Goal: Task Accomplishment & Management: Manage account settings

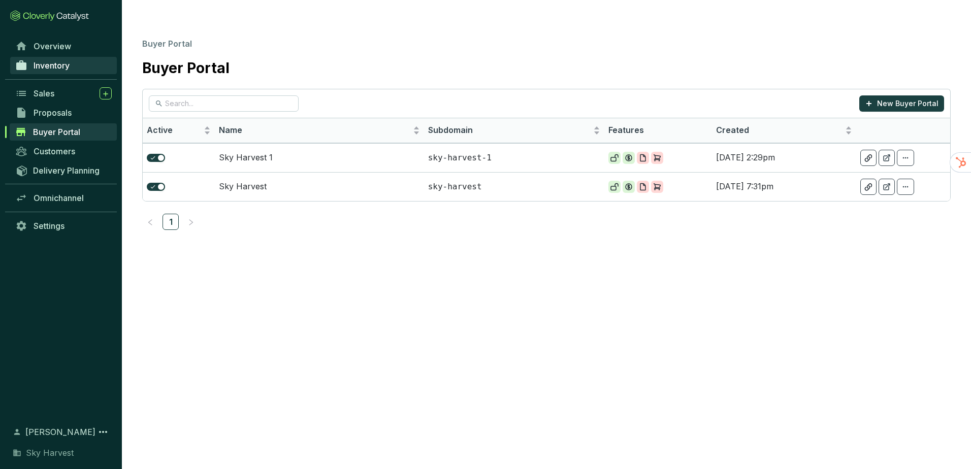
click at [45, 67] on span "Inventory" at bounding box center [52, 65] width 36 height 10
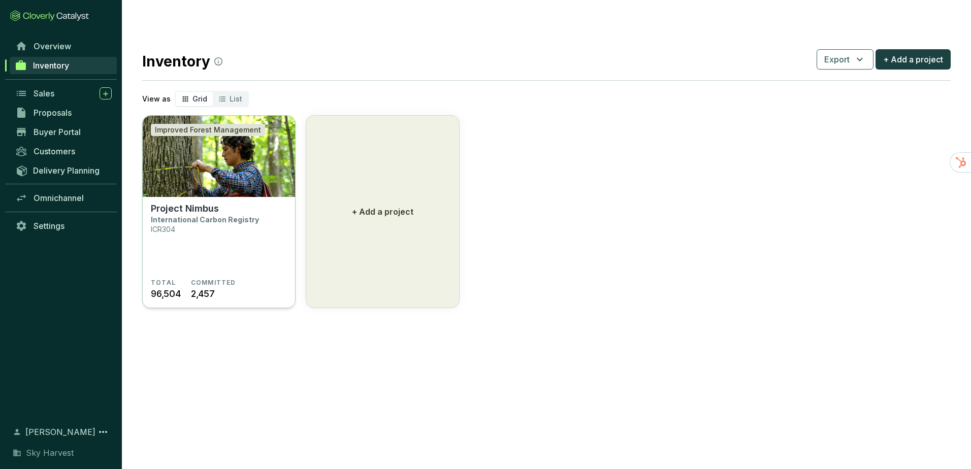
click at [238, 142] on img at bounding box center [219, 156] width 152 height 81
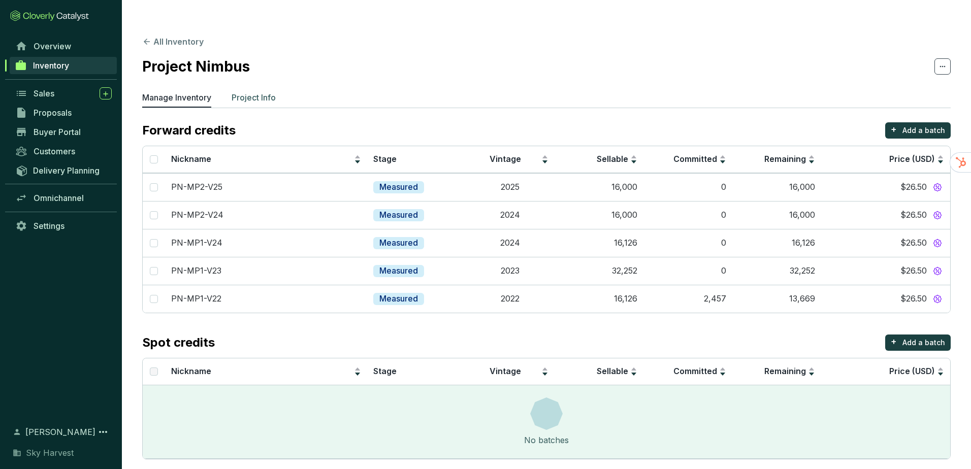
click at [257, 91] on p "Project Info" at bounding box center [254, 97] width 44 height 12
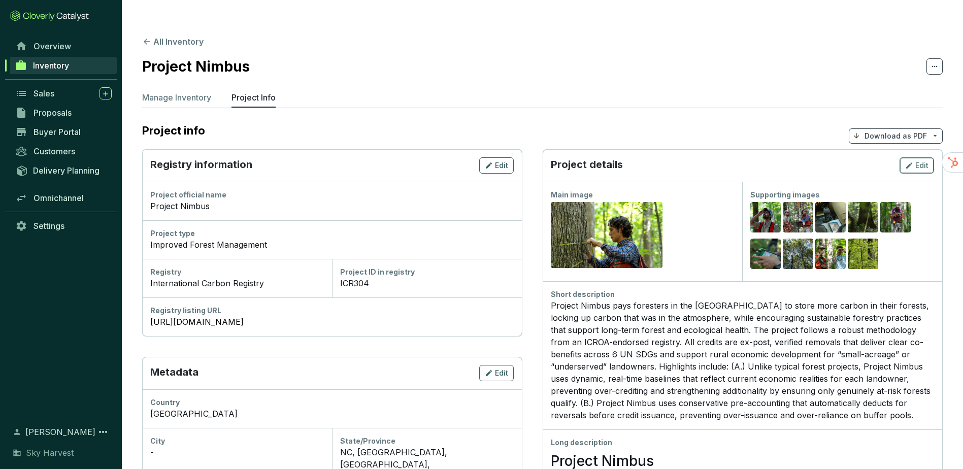
click at [905, 157] on button "Edit" at bounding box center [917, 165] width 35 height 16
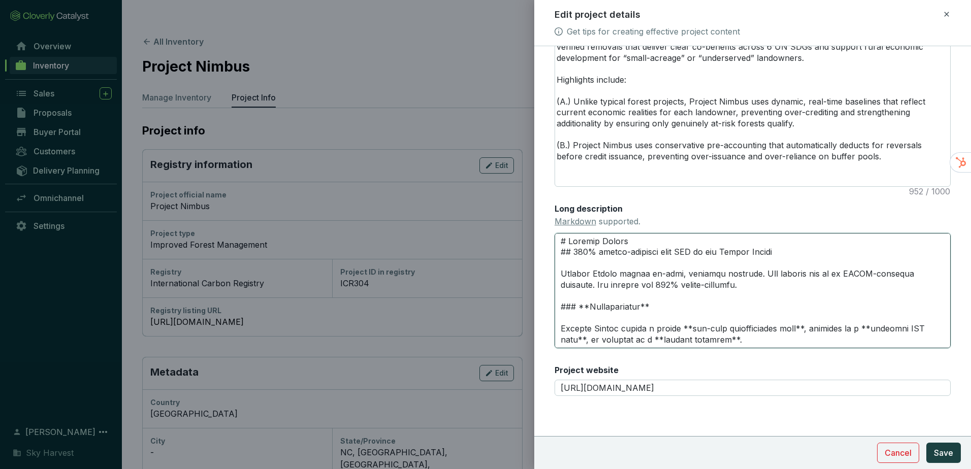
click at [718, 283] on textarea "Long description Markdown supported." at bounding box center [753, 290] width 396 height 115
drag, startPoint x: 712, startPoint y: 287, endPoint x: 496, endPoint y: 274, distance: 216.2
click at [496, 274] on div "Edit project details Get tips for creating effective project content Main image…" at bounding box center [485, 234] width 971 height 469
paste textarea "from the United States. All credits are ICROA-endorsed"
type textarea "# Project Nimbus ## 100% tagged-removals from IFM in the United States Project …"
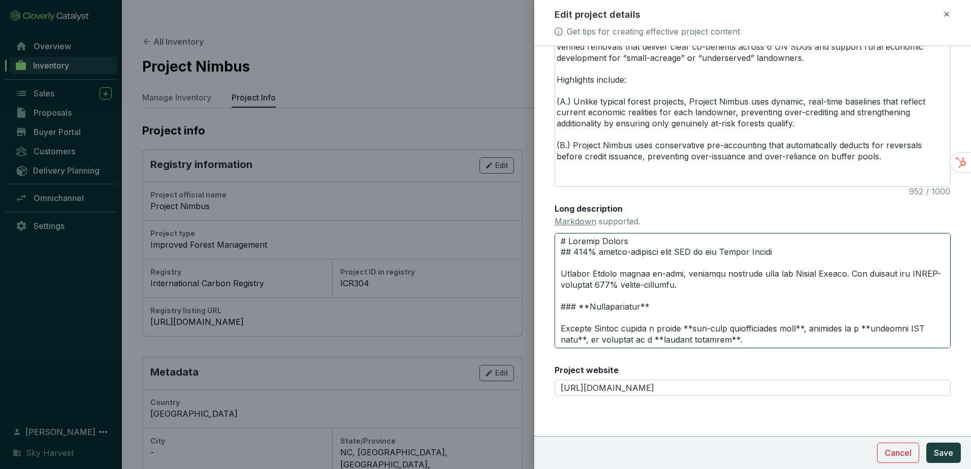
click at [697, 284] on textarea "Long description Markdown supported." at bounding box center [753, 290] width 396 height 115
type textarea "# Project Nimbus ## 100% tagged-removals from IFM in the United States Project …"
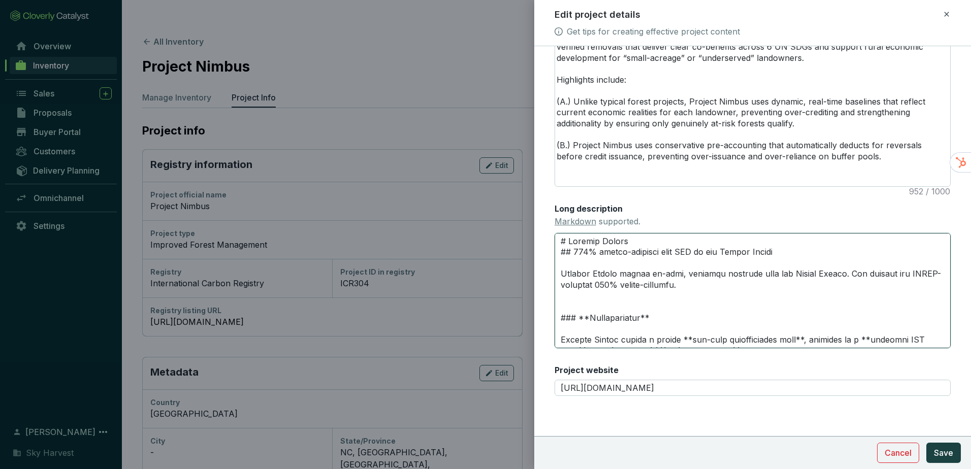
type textarea "# Project Nimbus ## 100% tagged-removals from IFM in the United States Project …"
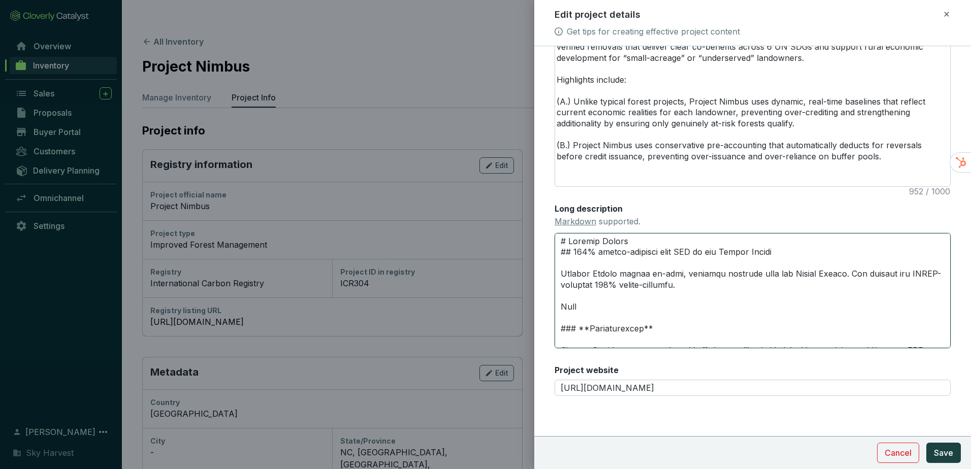
type textarea "# Project Nimbus ## 100% tagged-removals from IFM in the United States Project …"
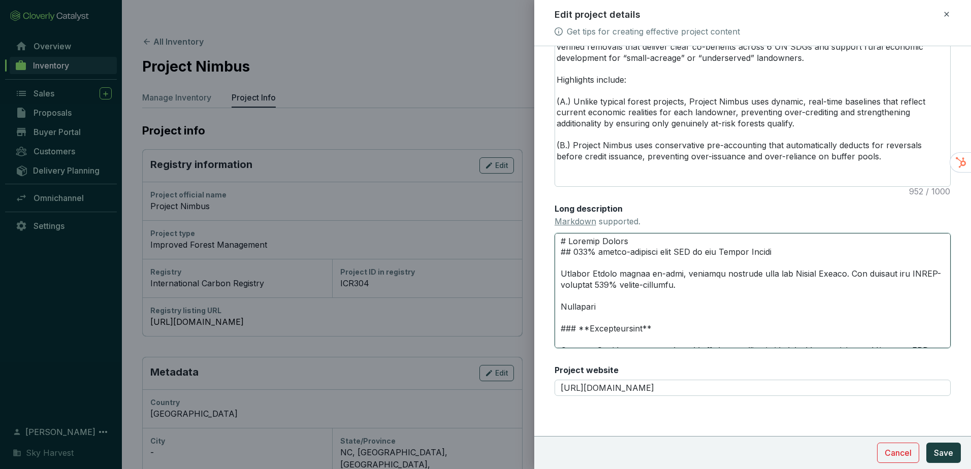
type textarea "# Project Nimbus ## 100% tagged-removals from IFM in the United States Project …"
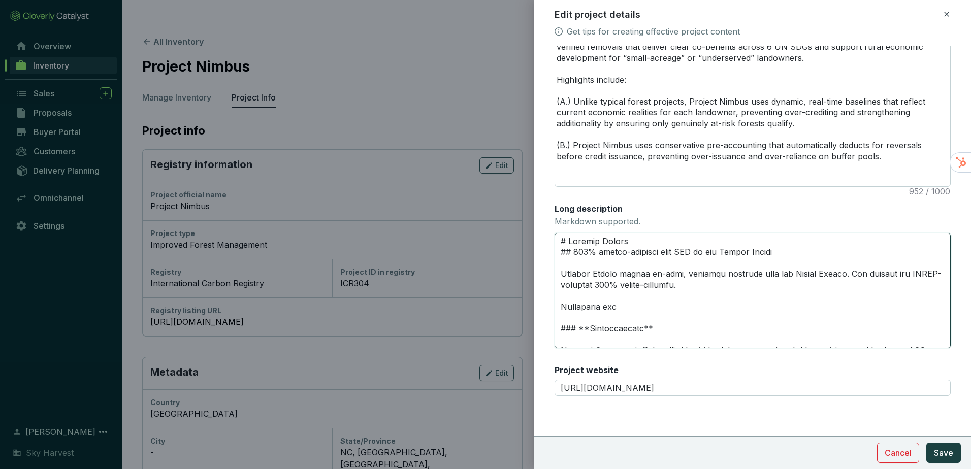
type textarea "# Project Nimbus ## 100% tagged-removals from IFM in the United States Project …"
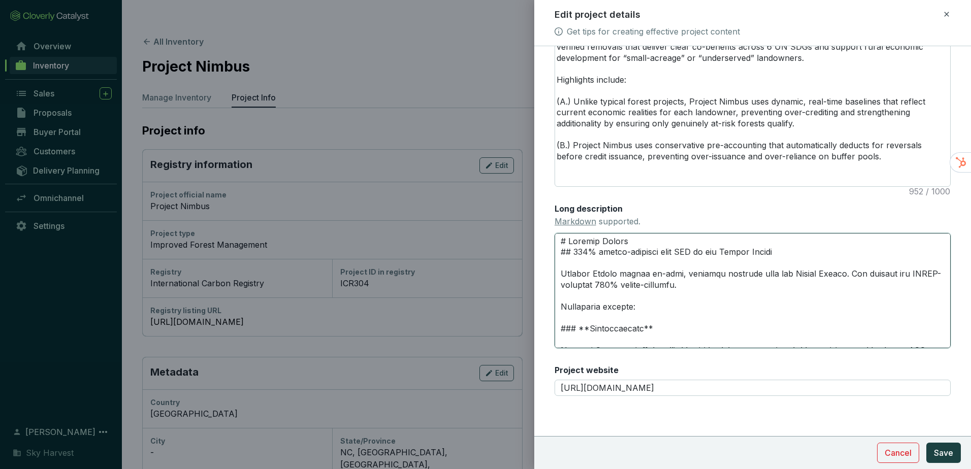
type textarea "# Project Nimbus ## 100% tagged-removals from IFM in the United States Project …"
click at [642, 322] on textarea "Long description Markdown supported." at bounding box center [753, 290] width 396 height 115
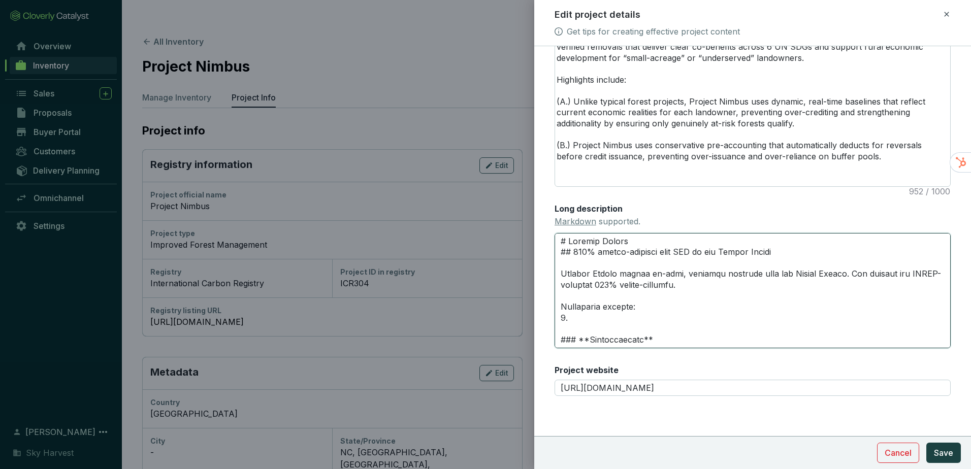
paste textarea "1. Project Nimbus uses dynamic, real-time baselines that reflect current econom…"
type textarea "# Project Nimbus ## 100% tagged-removals from IFM in the United States Project …"
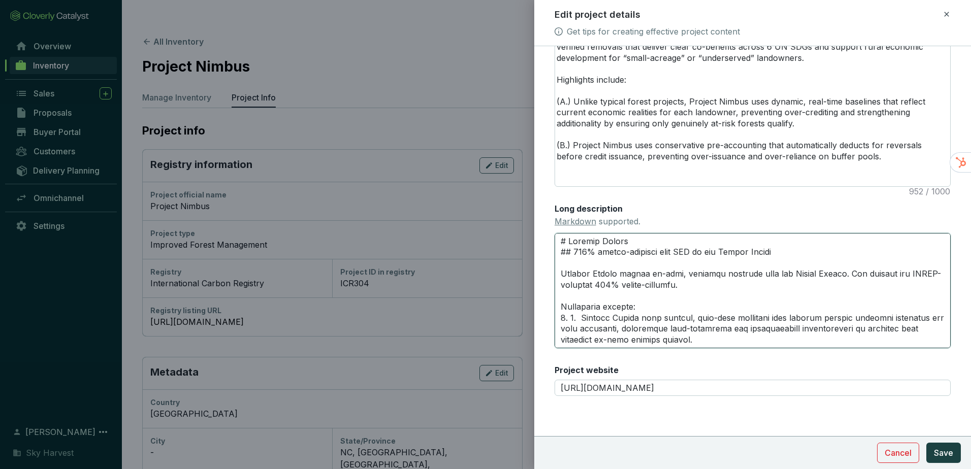
type textarea "# Project Nimbus ## 100% tagged-removals from IFM in the United States Project …"
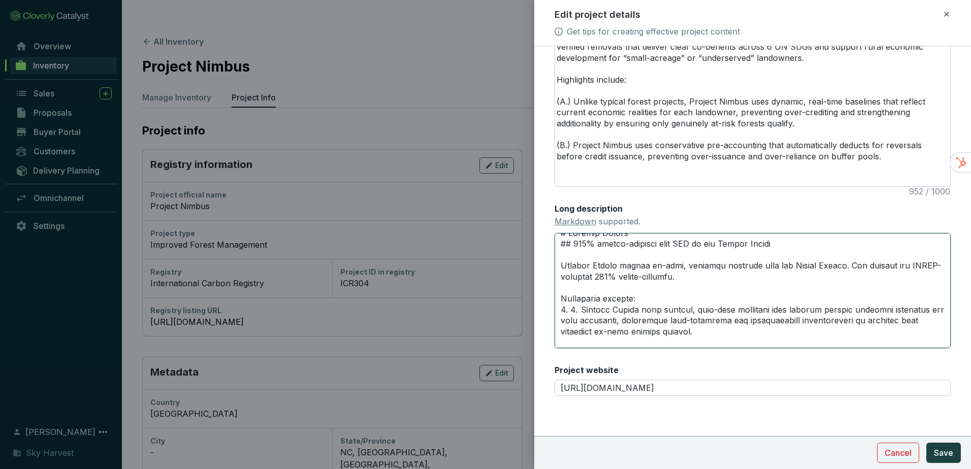
type textarea "# Project Nimbus ## 100% tagged-removals from IFM in the United States Project …"
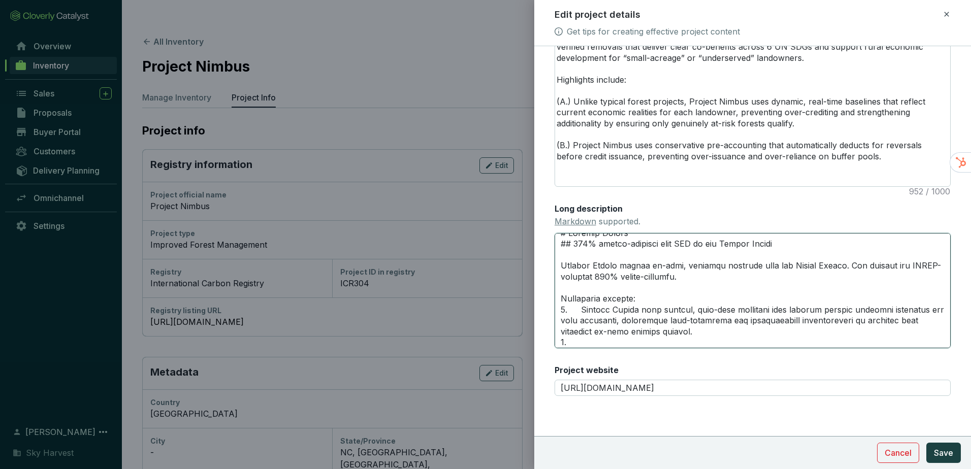
type textarea "# Project Nimbus ## 100% tagged-removals from IFM in the United States Project …"
click at [600, 343] on textarea "Long description Markdown supported." at bounding box center [753, 290] width 396 height 115
paste textarea "2. Unlike typical forest projects, Project Nimbus uses conservative pre-account…"
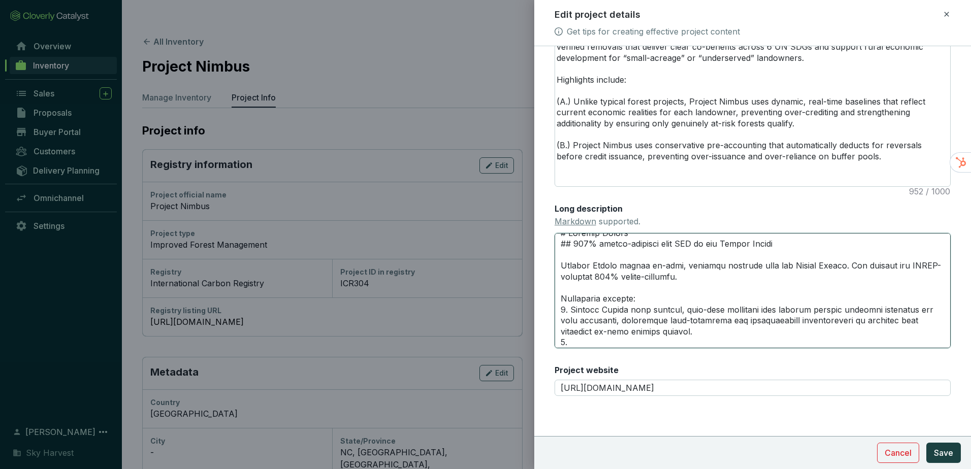
type textarea "# Project Nimbus ## 100% tagged-removals from IFM in the United States Project …"
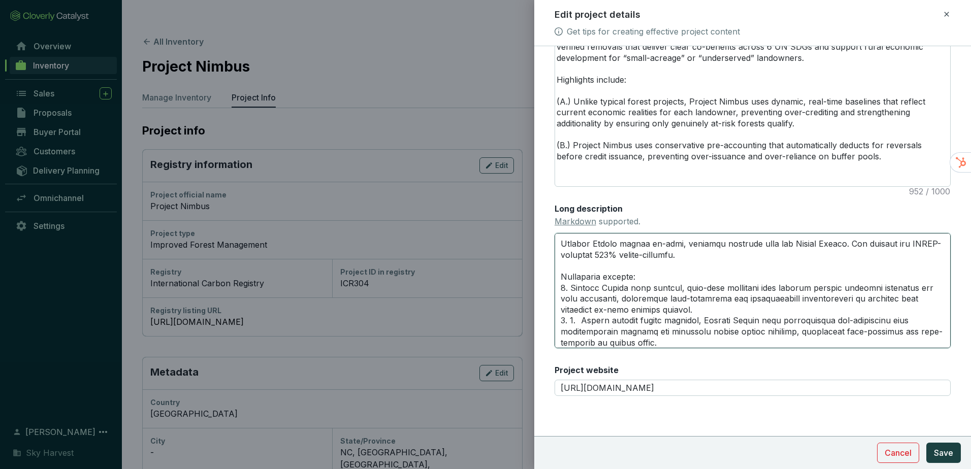
click at [571, 319] on textarea "Long description Markdown supported." at bounding box center [753, 290] width 396 height 115
type textarea "# Project Nimbus ## 100% tagged-removals from IFM in the United States Project …"
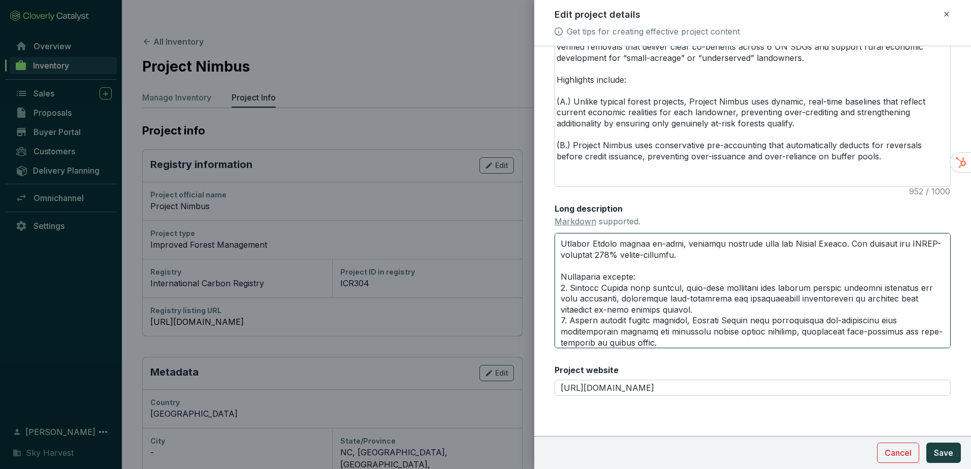
type textarea "# Project Nimbus ## 100% tagged-removals from IFM in the United States Project …"
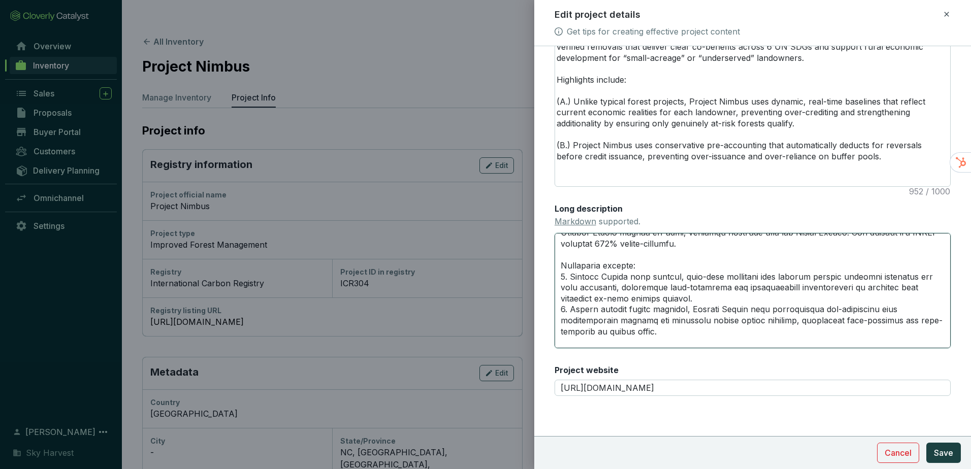
click at [656, 339] on textarea "Long description Markdown supported." at bounding box center [753, 290] width 396 height 115
paste textarea "3. The U.S. Forest Service executed a cooperative agreement with Project Nimbus…"
type textarea "# Project Nimbus ## 100% tagged-removals from IFM in the United States Project …"
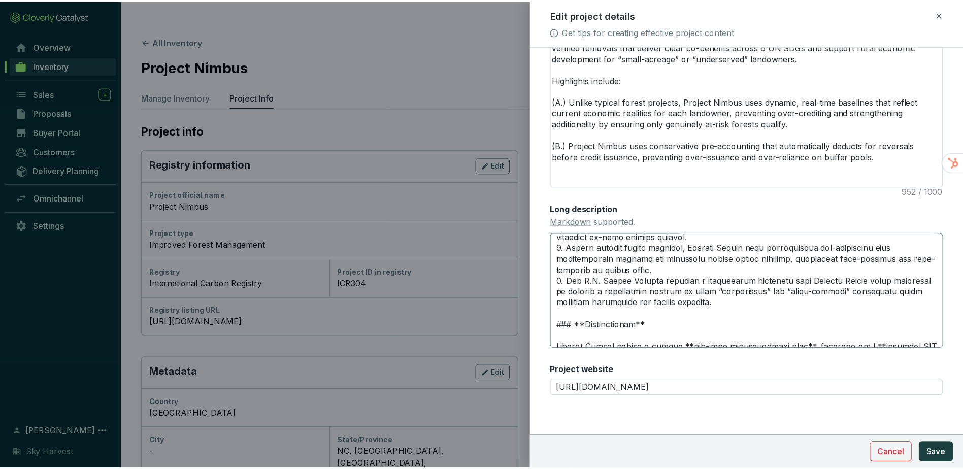
scroll to position [165, 0]
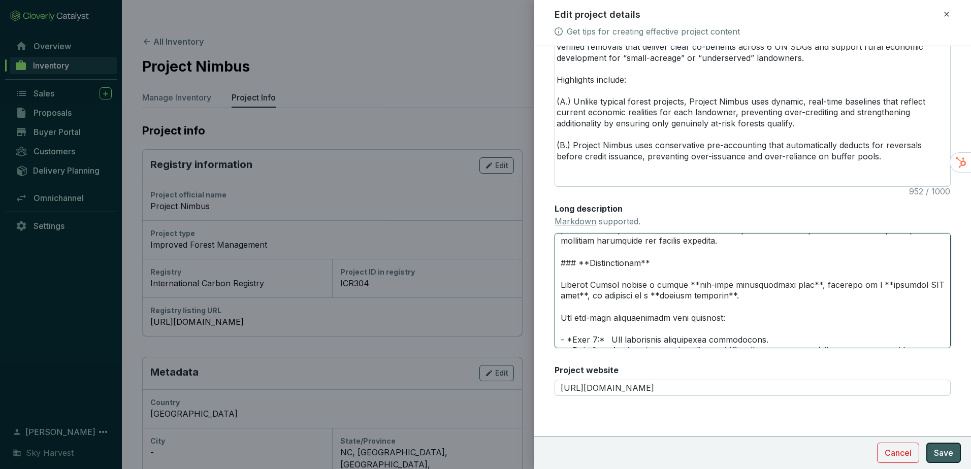
type textarea "# Project Nimbus ## 100% tagged-removals from IFM in the United States Project …"
click at [948, 453] on span "Save" at bounding box center [943, 453] width 19 height 12
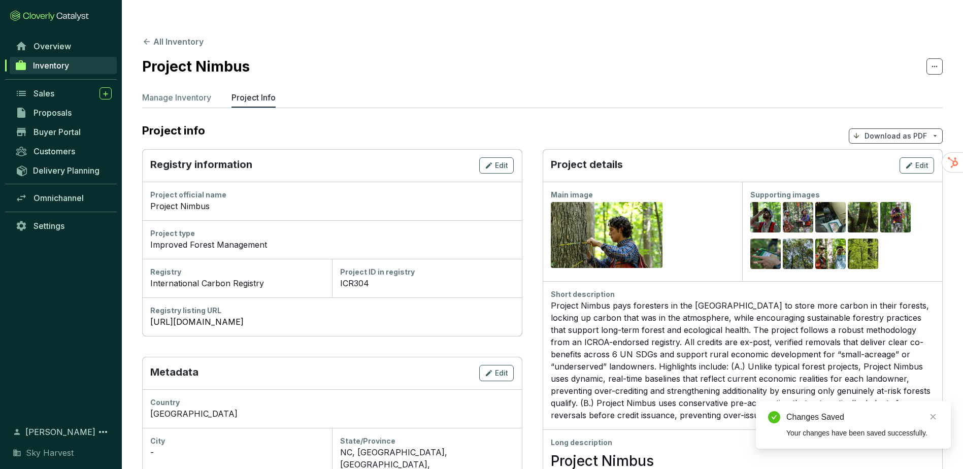
click at [889, 131] on p "Download as PDF" at bounding box center [896, 136] width 62 height 10
click at [871, 137] on p "Show pricing" at bounding box center [897, 139] width 81 height 17
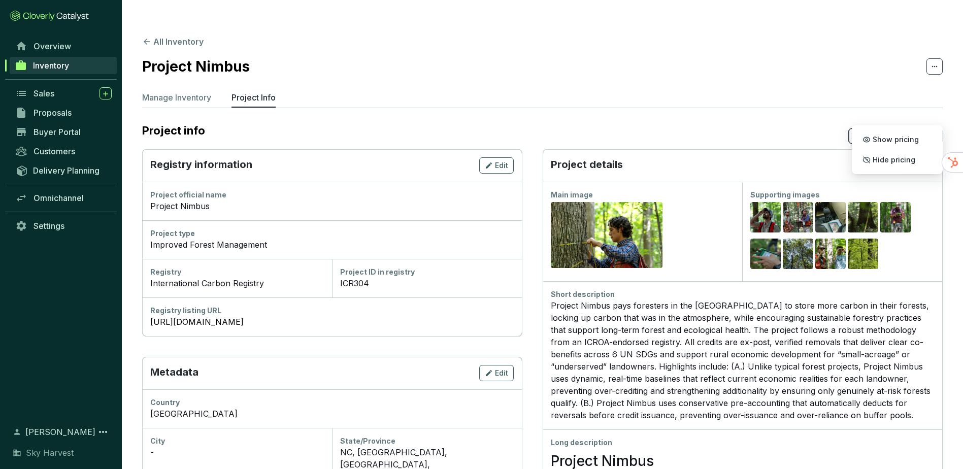
click at [584, 300] on div "Project Nimbus pays foresters in the United States to store more carbon in thei…" at bounding box center [743, 361] width 384 height 122
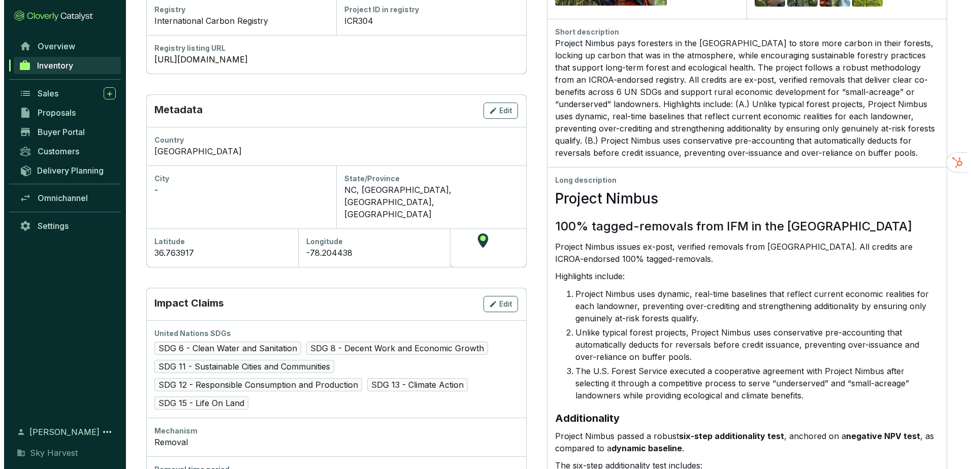
scroll to position [0, 0]
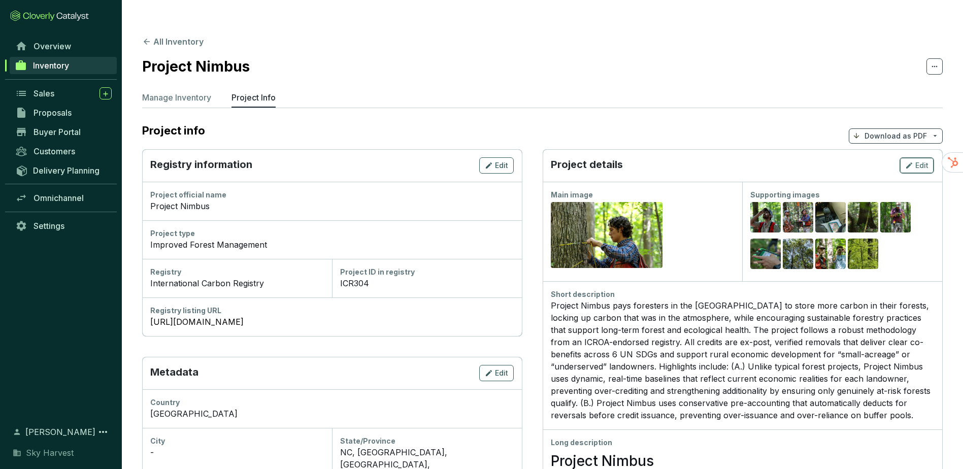
click at [911, 159] on icon "button" at bounding box center [909, 165] width 8 height 12
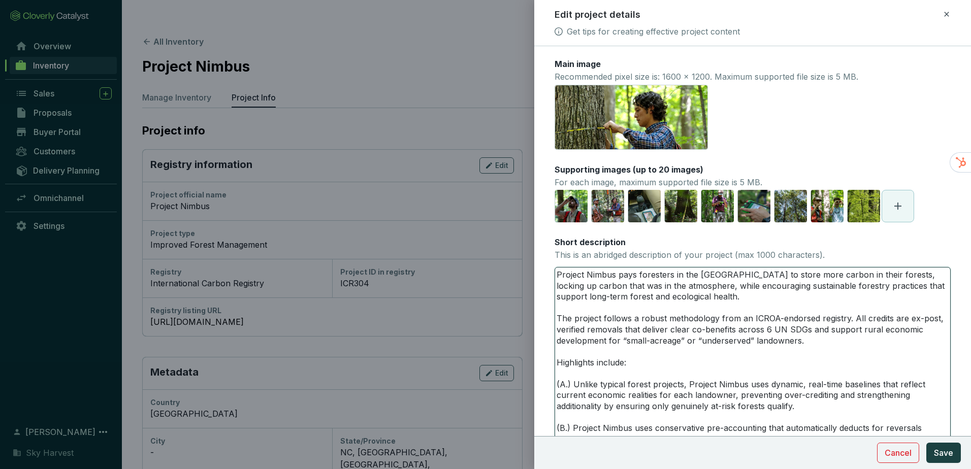
click at [673, 317] on textarea "Project Nimbus pays foresters in the United States to store more carbon in thei…" at bounding box center [752, 369] width 395 height 202
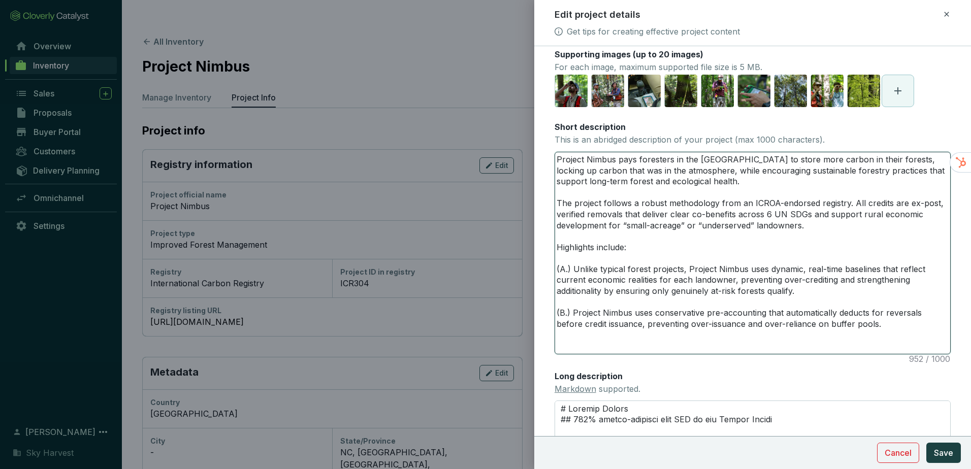
scroll to position [152, 0]
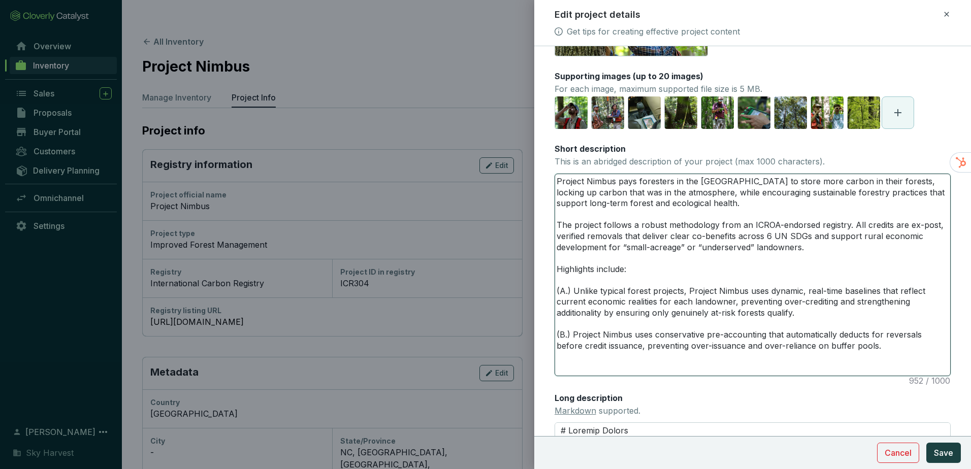
drag, startPoint x: 899, startPoint y: 294, endPoint x: 337, endPoint y: 38, distance: 617.4
click at [337, 38] on div "Edit project details Get tips for creating effective project content Main image…" at bounding box center [485, 234] width 971 height 469
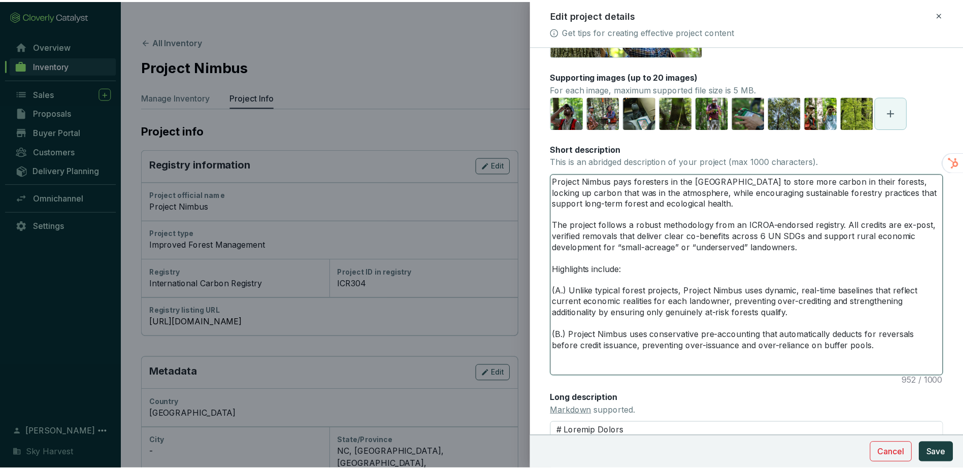
scroll to position [58, 0]
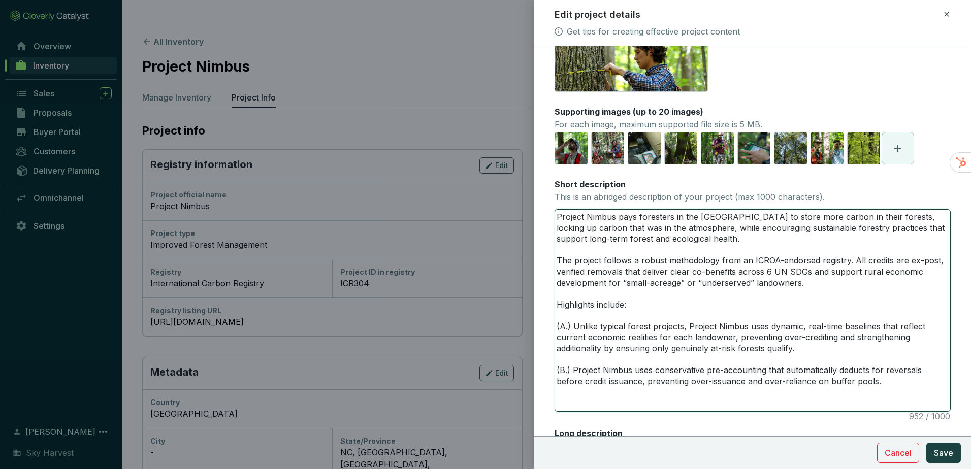
paste textarea "dynamic, real-time baselines that prevent over-crediting and conservative carbo…"
type textarea "Project Nimbus pays foresters in the United States to store more carbon in thei…"
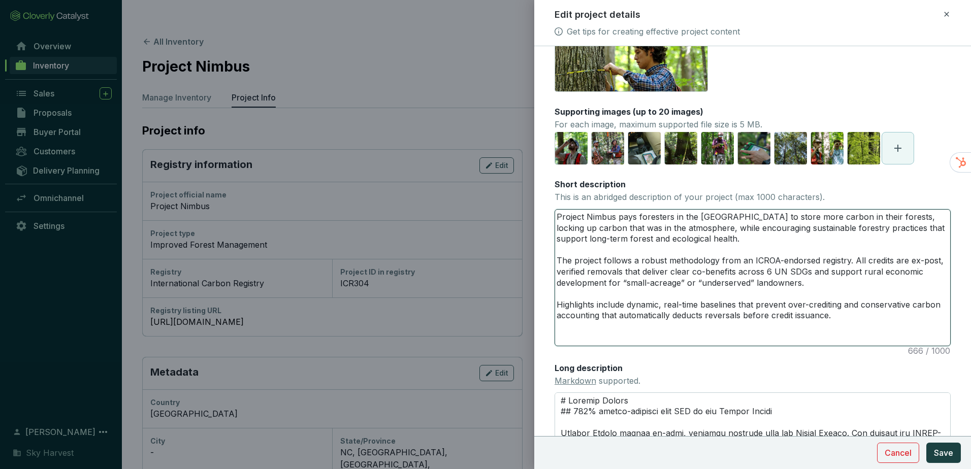
type textarea "Project Nimbus pays foresters in the United States to store more carbon in thei…"
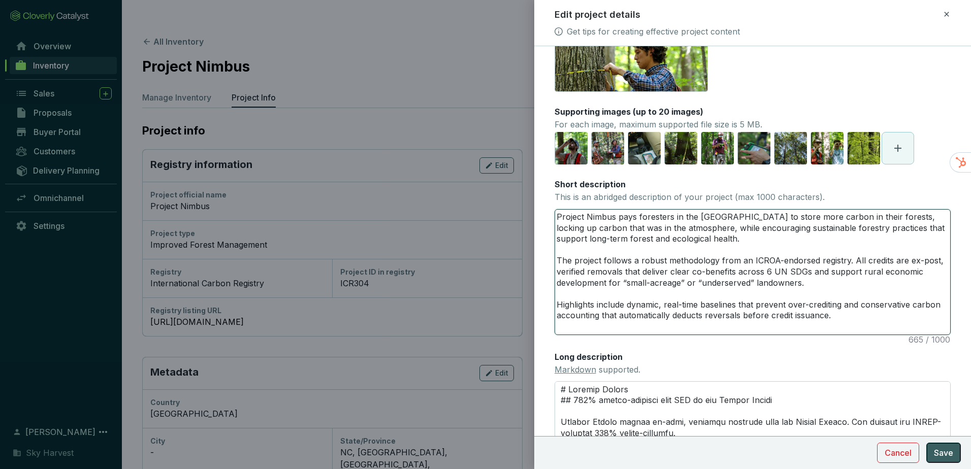
type textarea "Project Nimbus pays foresters in the United States to store more carbon in thei…"
click at [949, 458] on span "Save" at bounding box center [943, 453] width 19 height 12
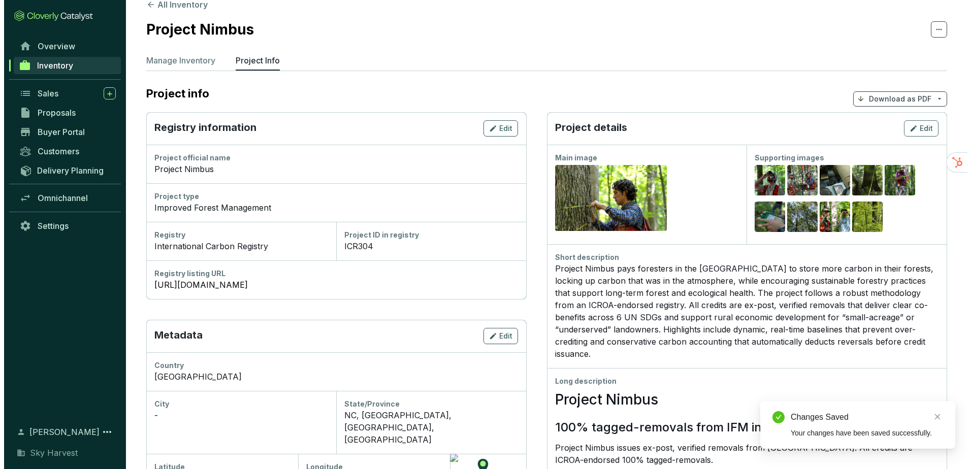
scroll to position [0, 0]
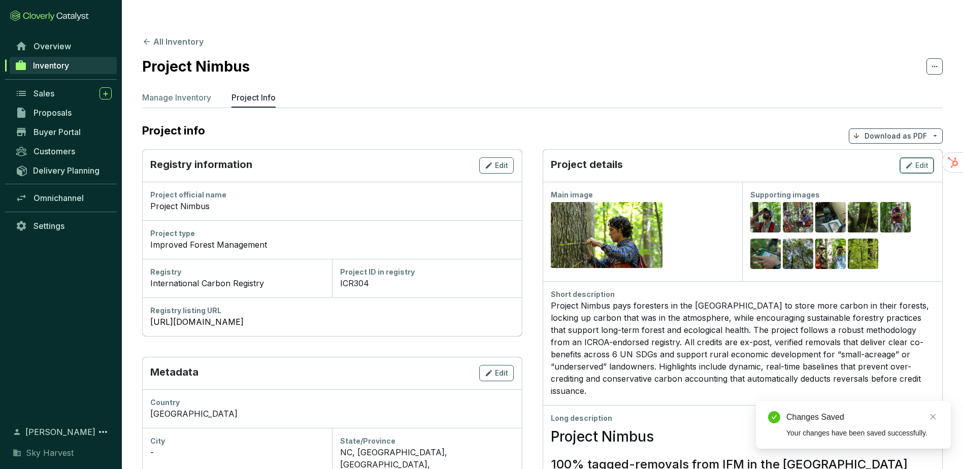
click at [916, 160] on span "Edit" at bounding box center [922, 165] width 13 height 10
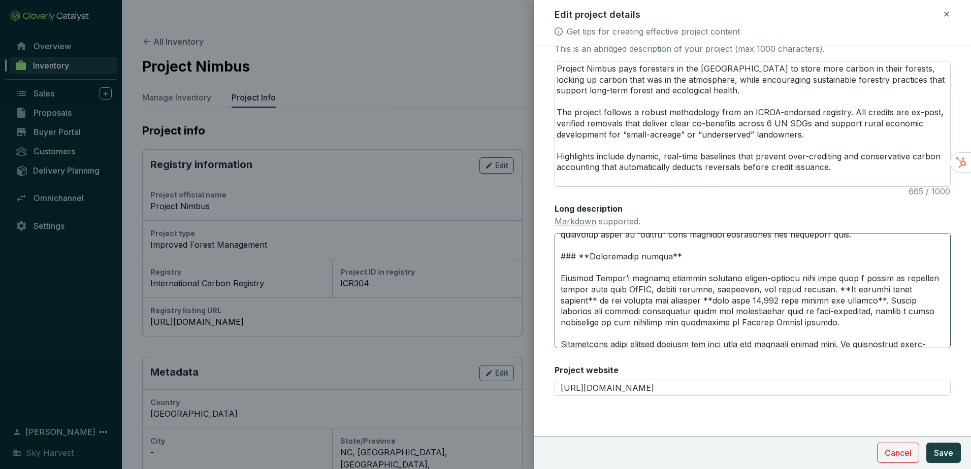
scroll to position [508, 0]
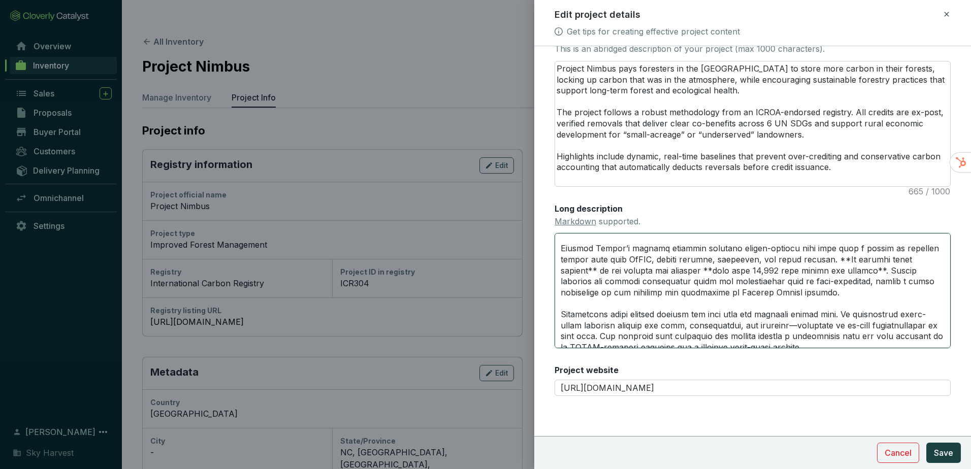
click at [851, 315] on textarea "Long description Markdown supported." at bounding box center [753, 290] width 396 height 115
type textarea "# Project Nimbus ## 100% tagged-removals from IFM in the United States Project …"
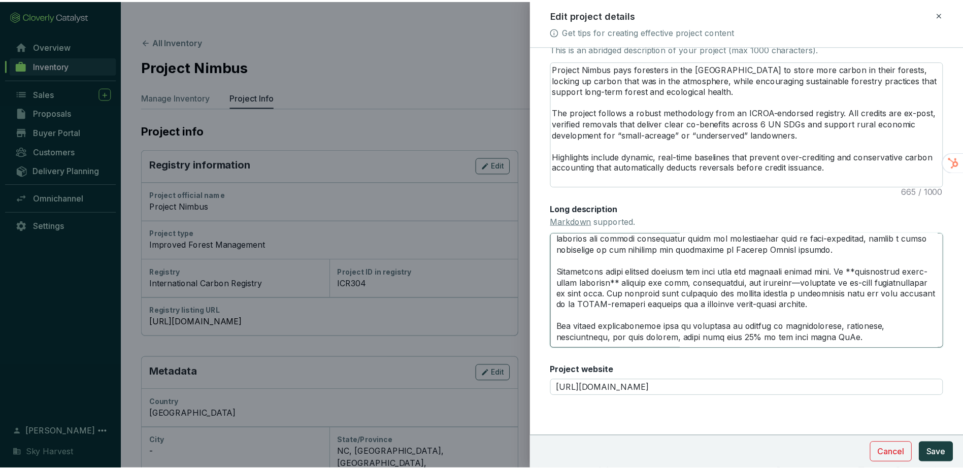
scroll to position [559, 0]
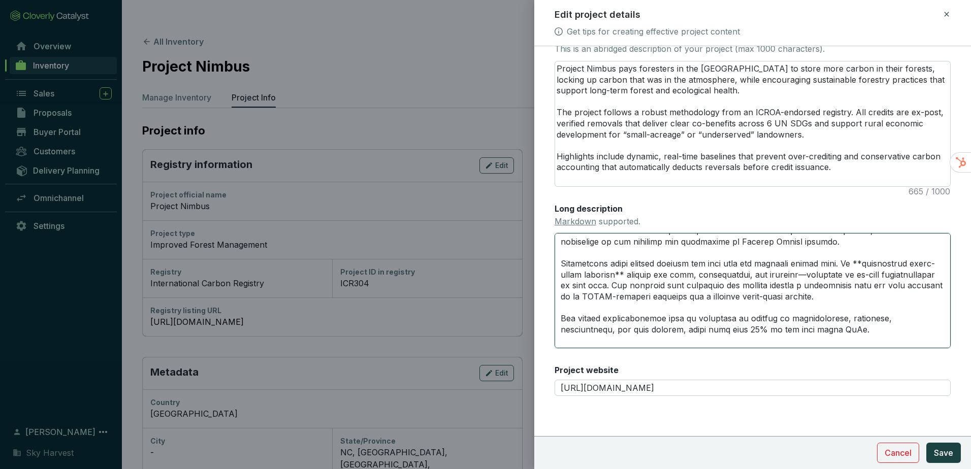
click at [712, 307] on textarea "Long description Markdown supported." at bounding box center [753, 290] width 396 height 115
type textarea "# Project Nimbus ## 100% tagged-removals from IFM in the United States Project …"
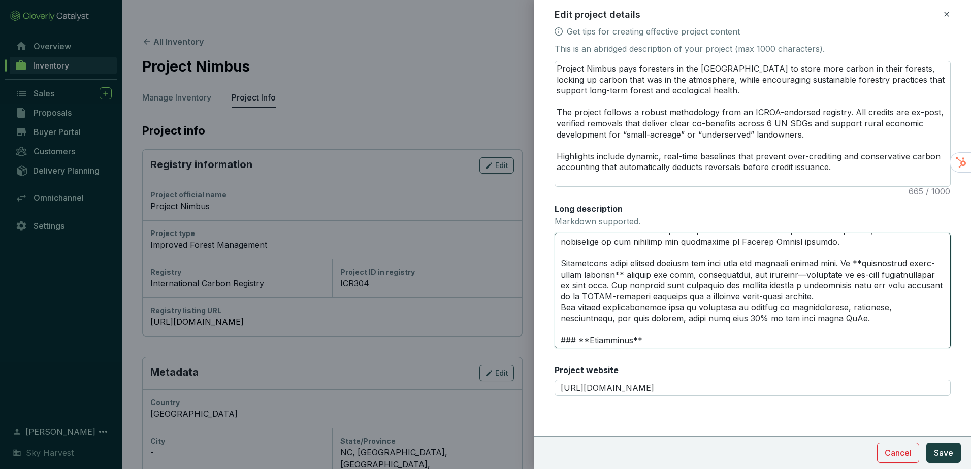
click at [787, 307] on textarea "Long description Markdown supported." at bounding box center [753, 290] width 396 height 115
type textarea "# Project Nimbus ## 100% tagged-removals from IFM in the United States Project …"
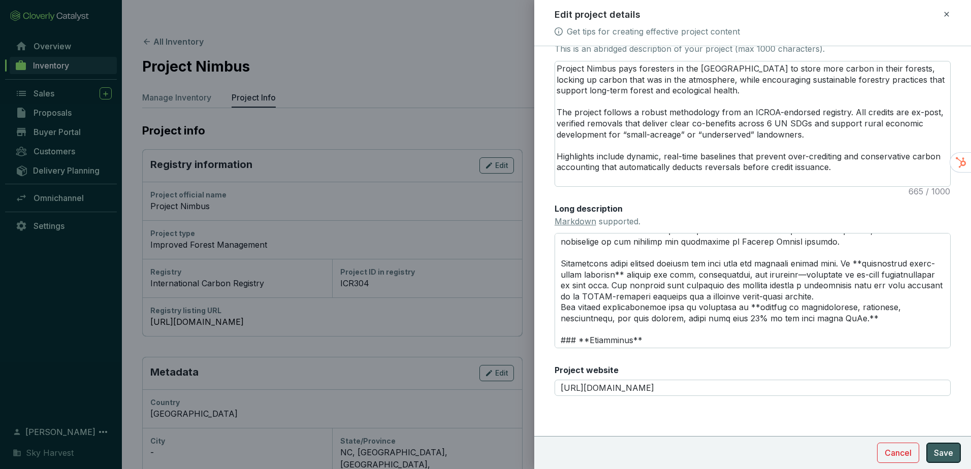
click at [952, 452] on span "Save" at bounding box center [943, 453] width 19 height 12
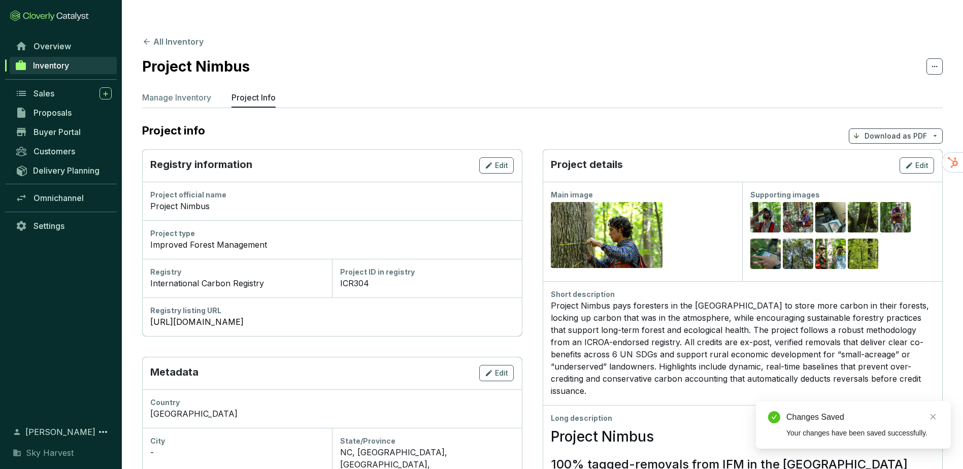
click at [912, 131] on p "Download as PDF" at bounding box center [896, 136] width 62 height 10
click at [897, 140] on span "Show pricing" at bounding box center [896, 140] width 46 height 8
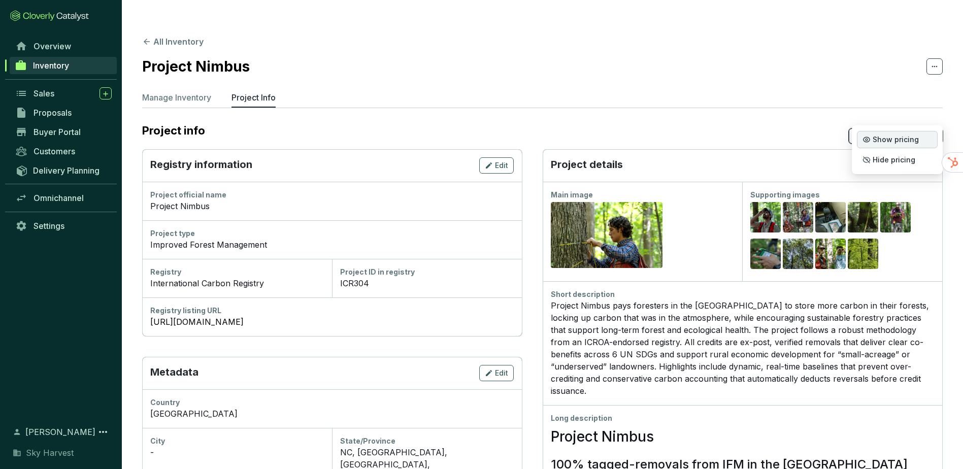
click at [904, 141] on span "Show pricing" at bounding box center [896, 140] width 46 height 8
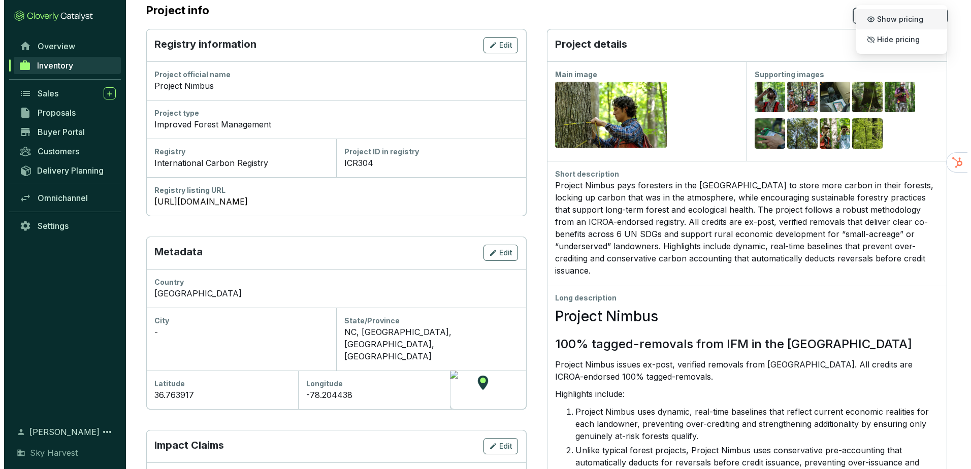
scroll to position [0, 0]
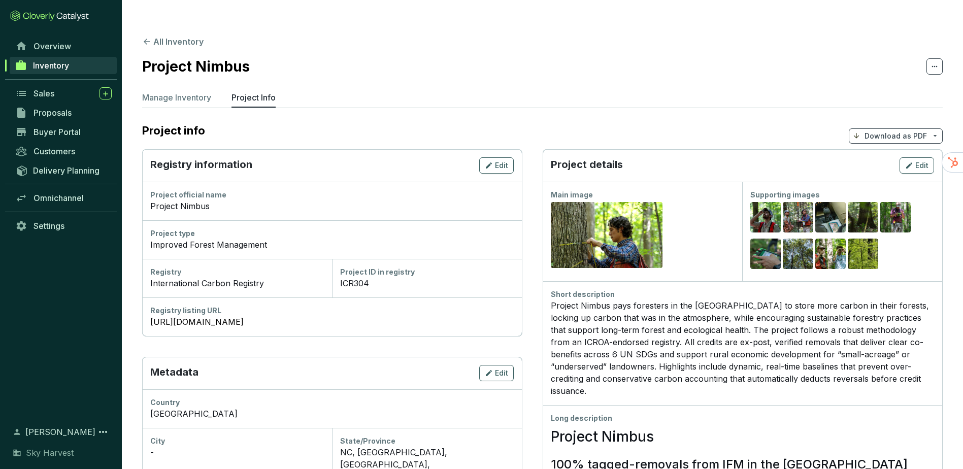
click at [702, 210] on div "Preview" at bounding box center [643, 235] width 184 height 71
click at [895, 149] on div "Project details Edit" at bounding box center [743, 165] width 400 height 32
click at [904, 157] on button "Edit" at bounding box center [917, 165] width 35 height 16
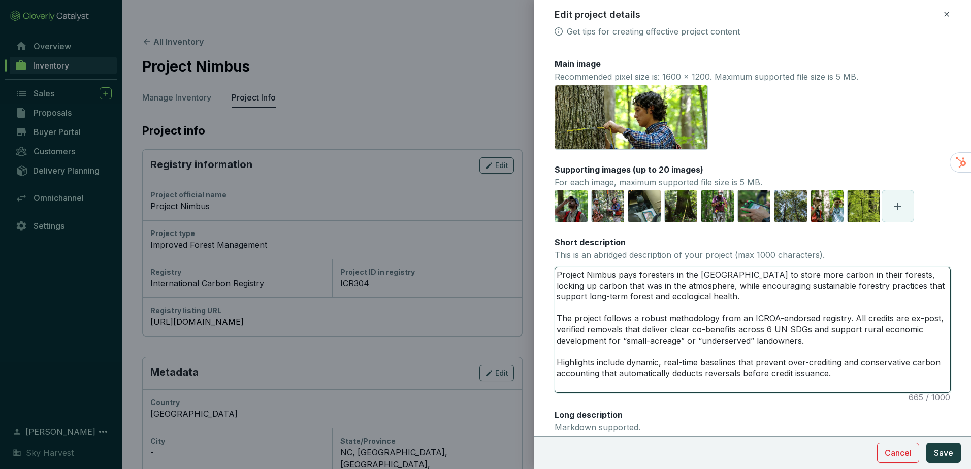
click at [630, 280] on textarea "Project Nimbus pays foresters in the United States to store more carbon in thei…" at bounding box center [752, 330] width 395 height 125
click at [629, 280] on textarea "Project Nimbus pays foresters in the United States to store more carbon in thei…" at bounding box center [752, 330] width 395 height 125
click at [622, 277] on textarea "Project Nimbus pays foresters in the United States to store more carbon in thei…" at bounding box center [752, 330] width 395 height 125
type textarea "Project Nimbus coforesters in the United States to store more carbon in their f…"
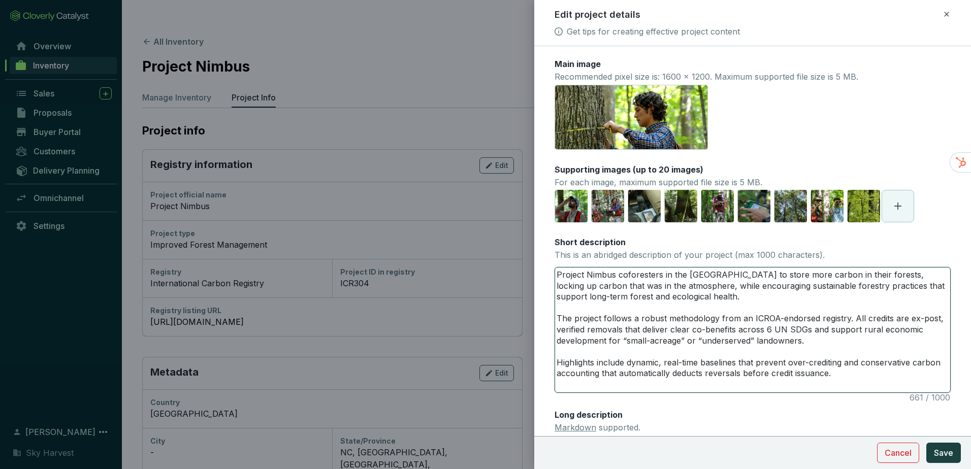
type textarea "Project Nimbus comforesters in the United States to store more carbon in their …"
type textarea "Project Nimbus compforesters in the United States to store more carbon in their…"
type textarea "Project Nimbus compeforesters in the United States to store more carbon in thei…"
type textarea "Project Nimbus compenforesters in the United States to store more carbon in the…"
type textarea "Project Nimbus compensforesters in the United States to store more carbon in th…"
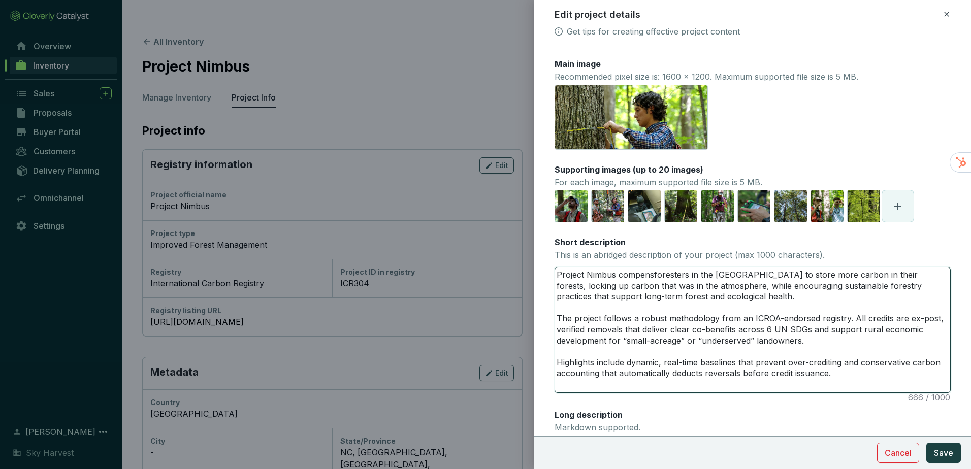
type textarea "Project Nimbus compensaforesters in the United States to store more carbon in t…"
type textarea "Project Nimbus compensatforesters in the United States to store more carbon in …"
type textarea "Project Nimbus compensateforesters in the United States to store more carbon in…"
type textarea "Project Nimbus compensatesforesters in the United States to store more carbon i…"
click at [795, 276] on textarea "Project Nimbus compensates foresters in the United States to store more carbon …" at bounding box center [752, 330] width 395 height 125
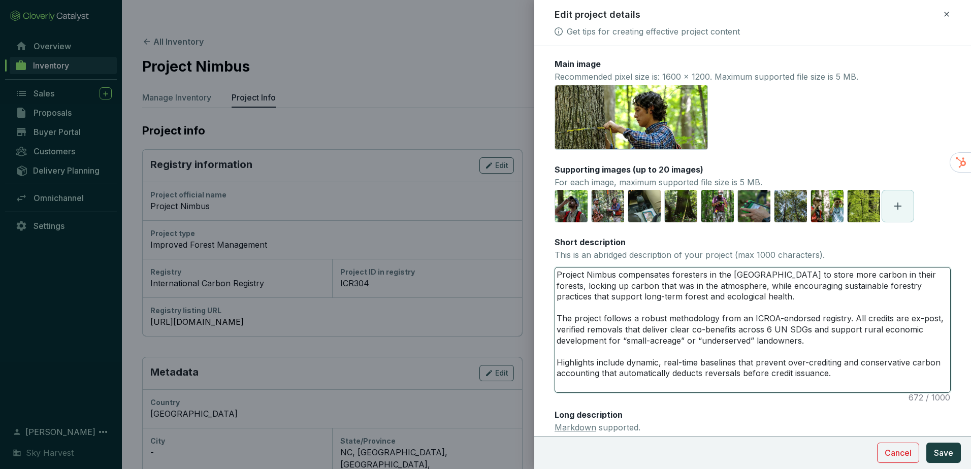
type textarea "Project Nimbus compensates foresters in the United States to store more carbon …"
drag, startPoint x: 749, startPoint y: 299, endPoint x: 513, endPoint y: 273, distance: 237.0
click at [513, 273] on div "Edit project details Get tips for creating effective project content Main image…" at bounding box center [485, 234] width 971 height 469
paste textarea "defer their timber harvests. This extends the rotation age of the forest, locki…"
type textarea "Project Nimbus compensates foresters in the United States to defer their timber…"
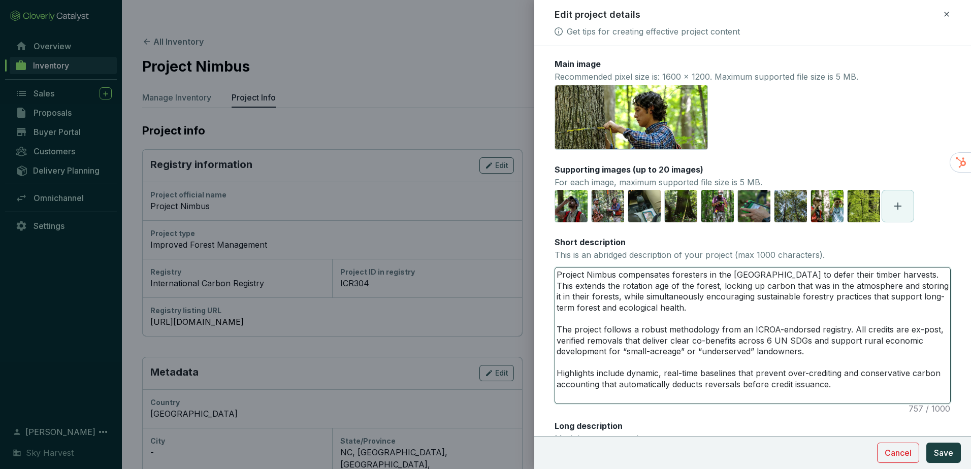
type textarea "Project Nimbus compensates foresters in the United States to defer their timber…"
click at [962, 452] on section "Cancel Save" at bounding box center [752, 452] width 437 height 33
click at [957, 452] on button "Save" at bounding box center [943, 453] width 35 height 20
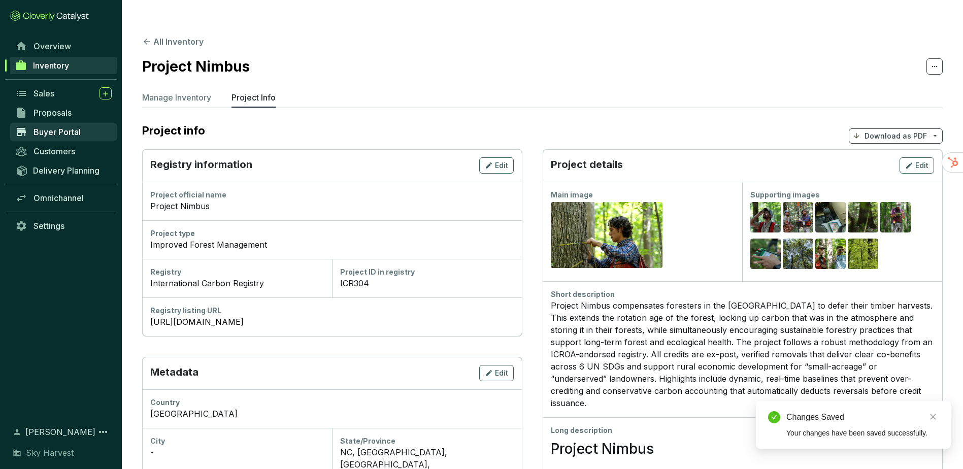
click at [60, 127] on span "Buyer Portal" at bounding box center [57, 132] width 47 height 10
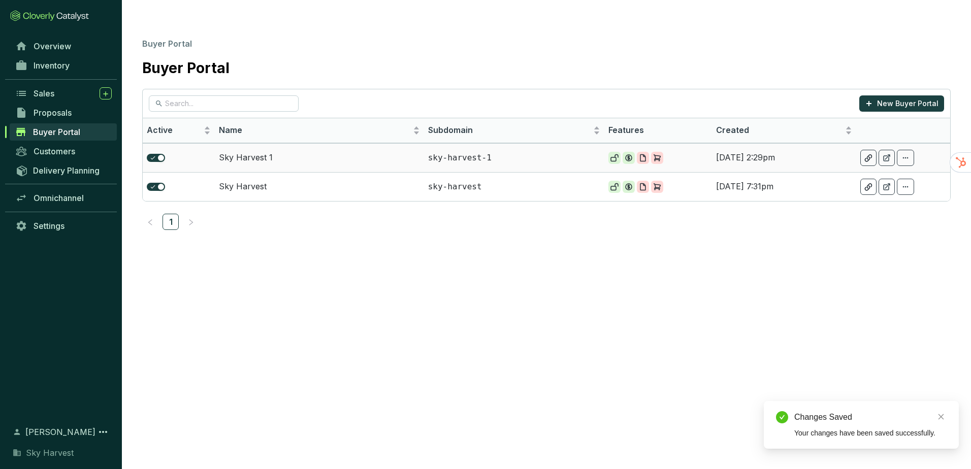
click at [883, 154] on icon at bounding box center [887, 158] width 8 height 8
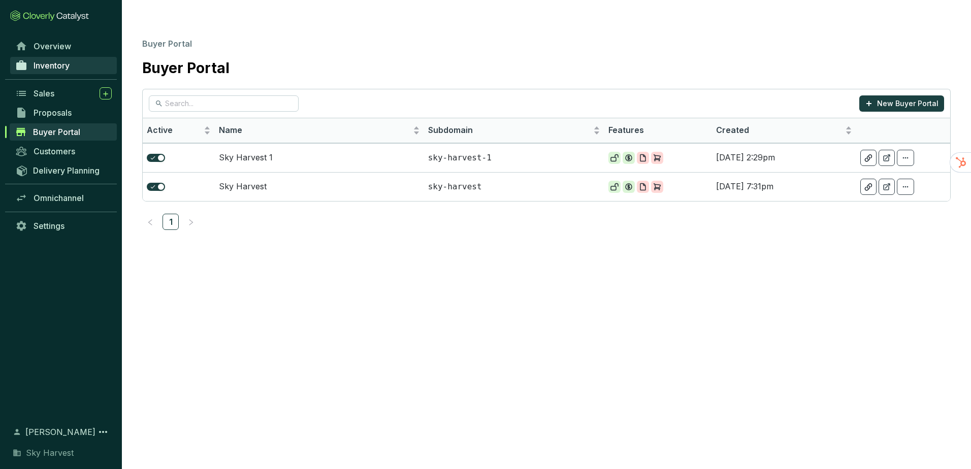
click at [47, 72] on link "Inventory" at bounding box center [63, 65] width 107 height 17
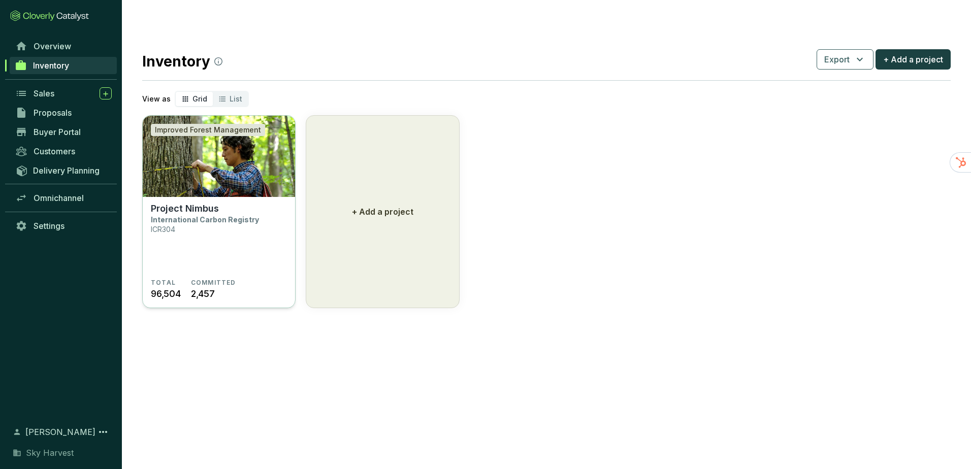
click at [215, 139] on img at bounding box center [219, 156] width 152 height 81
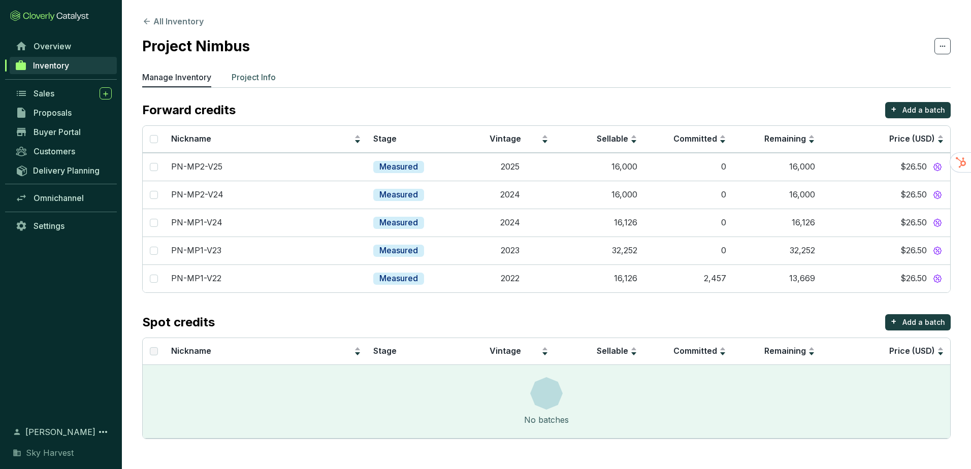
click at [270, 79] on p "Project Info" at bounding box center [254, 77] width 44 height 12
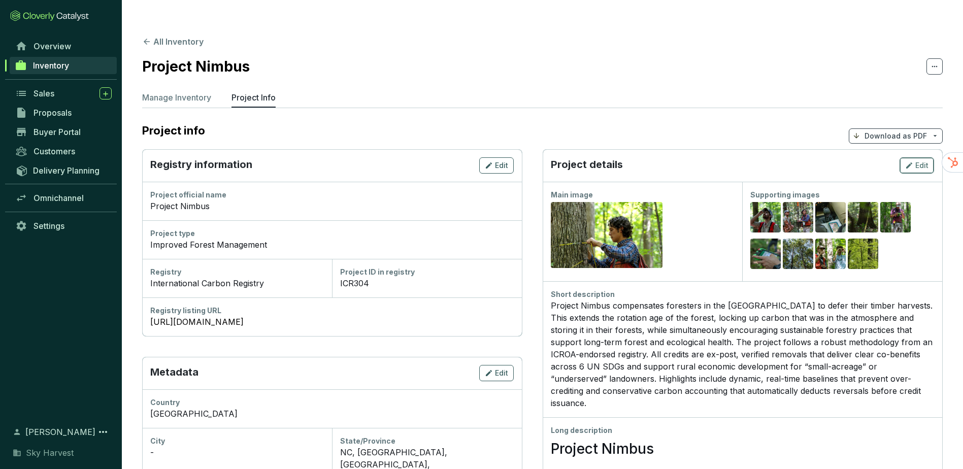
click at [924, 160] on span "Edit" at bounding box center [922, 165] width 13 height 10
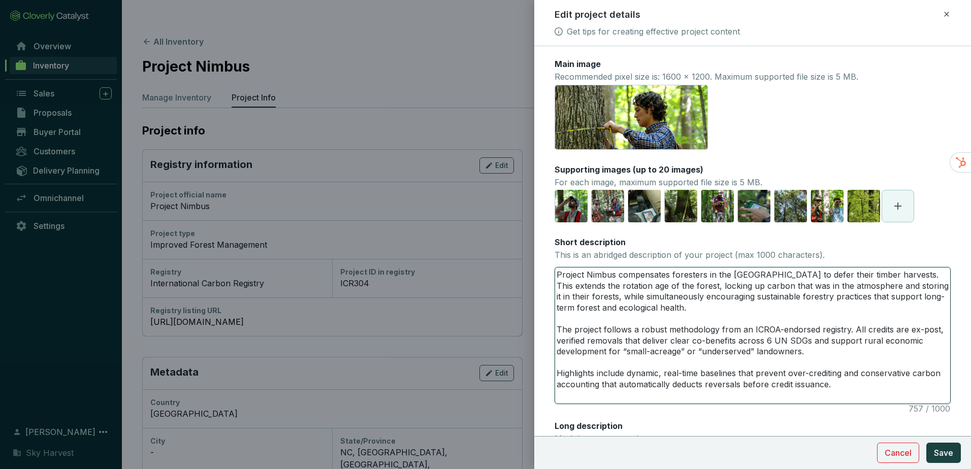
drag, startPoint x: 706, startPoint y: 312, endPoint x: 434, endPoint y: 229, distance: 284.6
click at [439, 234] on div "Edit project details Get tips for creating effective project content Main image…" at bounding box center [485, 234] width 971 height 469
paste textarea "store more carbon in their forests. By deferring timber harvest, the project lo…"
type textarea "Project Nimbus compensates foresters in the United States to store more carbon …"
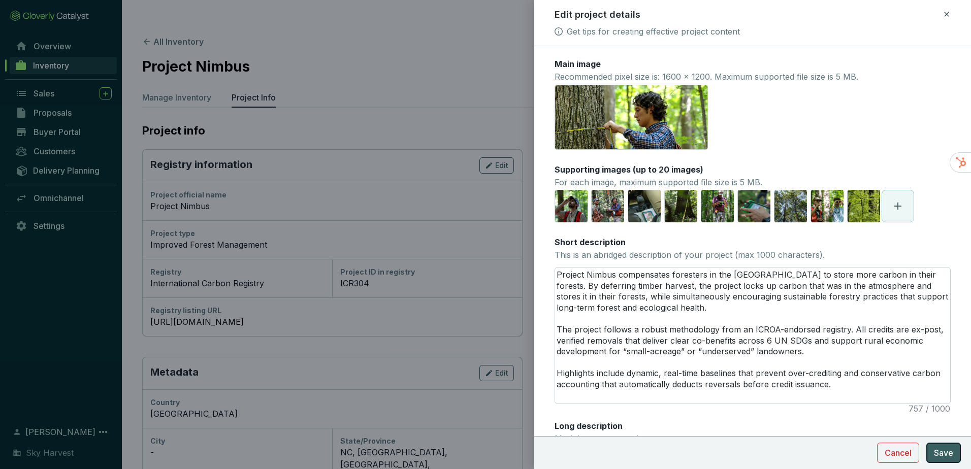
click at [950, 459] on button "Save" at bounding box center [943, 453] width 35 height 20
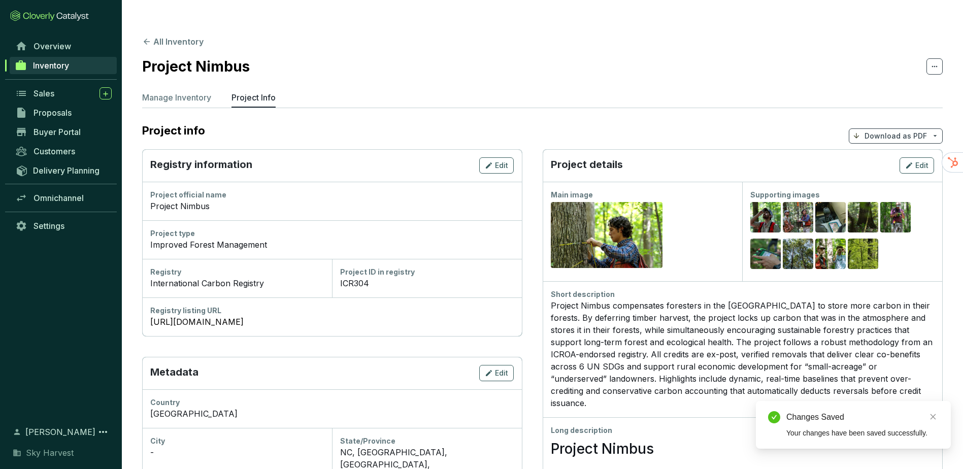
click at [921, 131] on p "Download as PDF" at bounding box center [896, 136] width 62 height 10
click at [884, 143] on span "Show pricing" at bounding box center [896, 140] width 46 height 8
click at [48, 127] on span "Buyer Portal" at bounding box center [57, 132] width 47 height 10
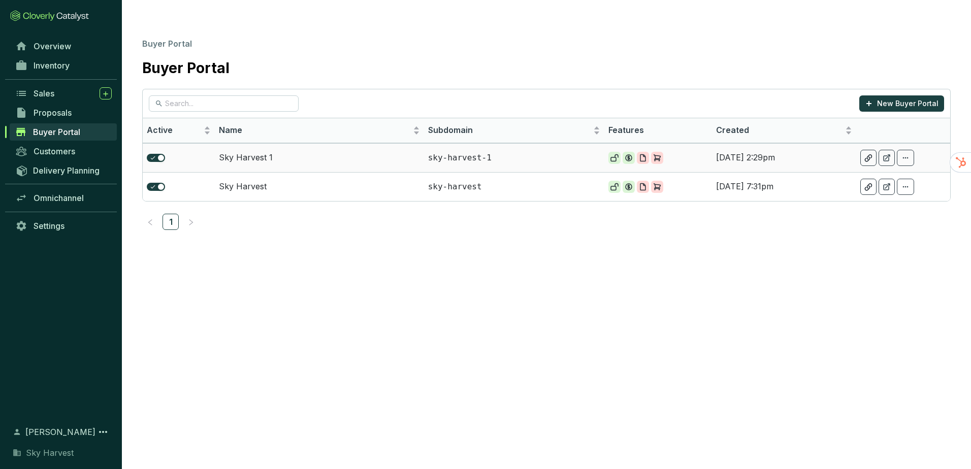
click at [888, 155] on icon at bounding box center [887, 158] width 6 height 6
click at [56, 66] on span "Inventory" at bounding box center [52, 65] width 36 height 10
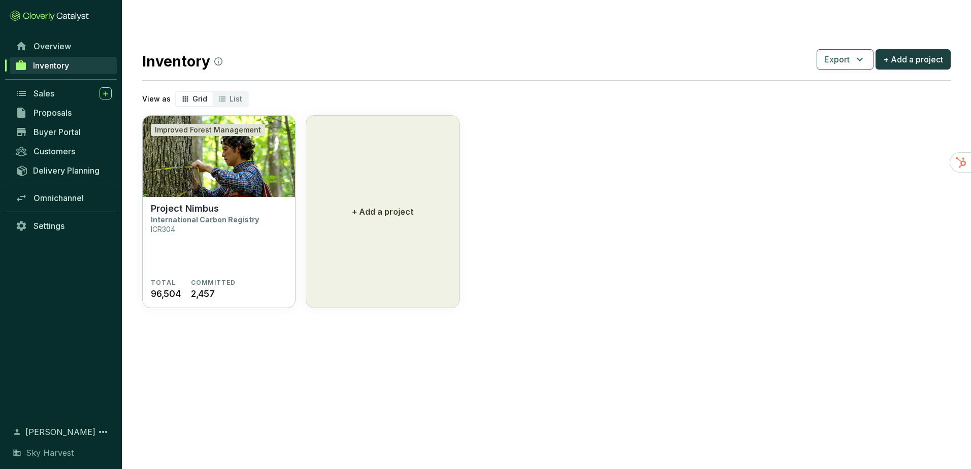
click at [38, 240] on div "Overview Inventory Sales Proposals Buyer Portal Customers Delivery Planning Omn…" at bounding box center [61, 225] width 122 height 377
click at [42, 225] on span "Settings" at bounding box center [49, 226] width 31 height 10
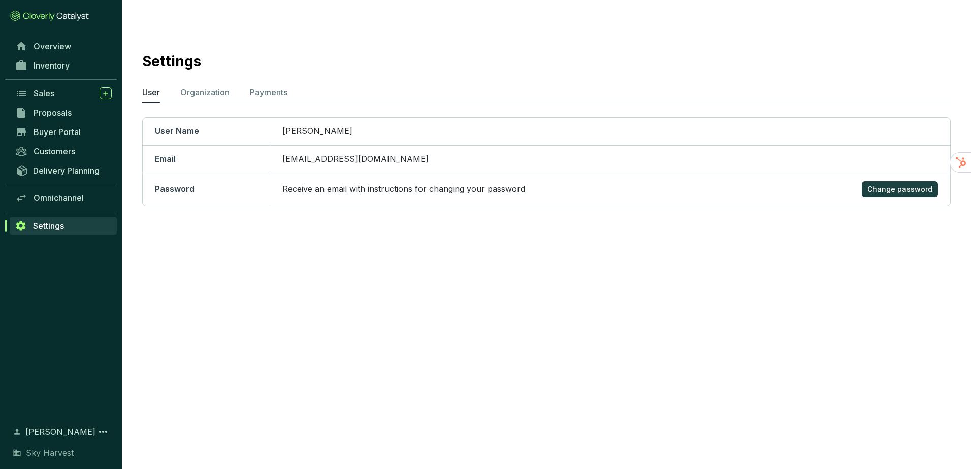
click at [41, 223] on span "Settings" at bounding box center [48, 226] width 31 height 10
click at [250, 86] on p "Payments" at bounding box center [269, 92] width 38 height 12
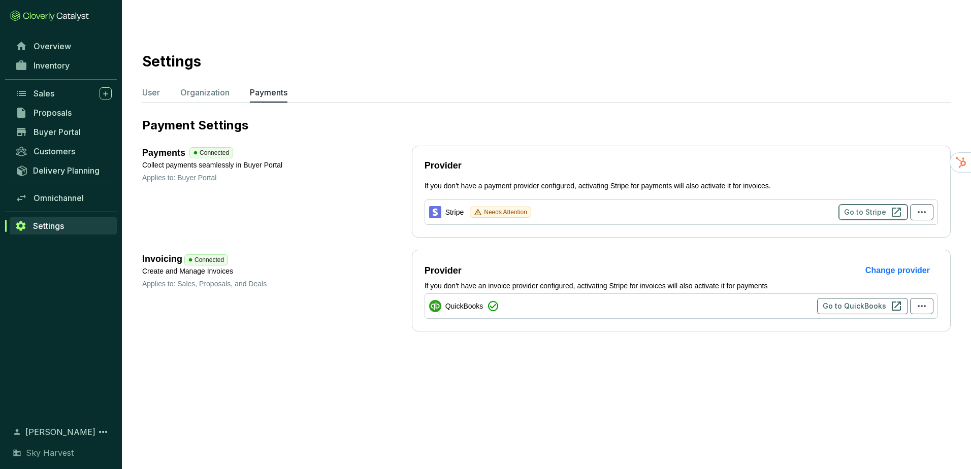
click at [881, 207] on span "Go to Stripe" at bounding box center [865, 212] width 42 height 10
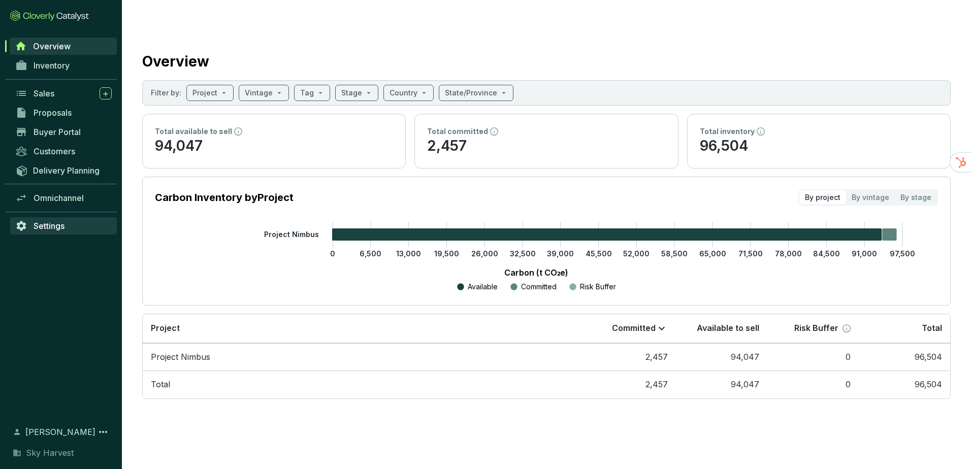
click at [61, 220] on link "Settings" at bounding box center [63, 225] width 107 height 17
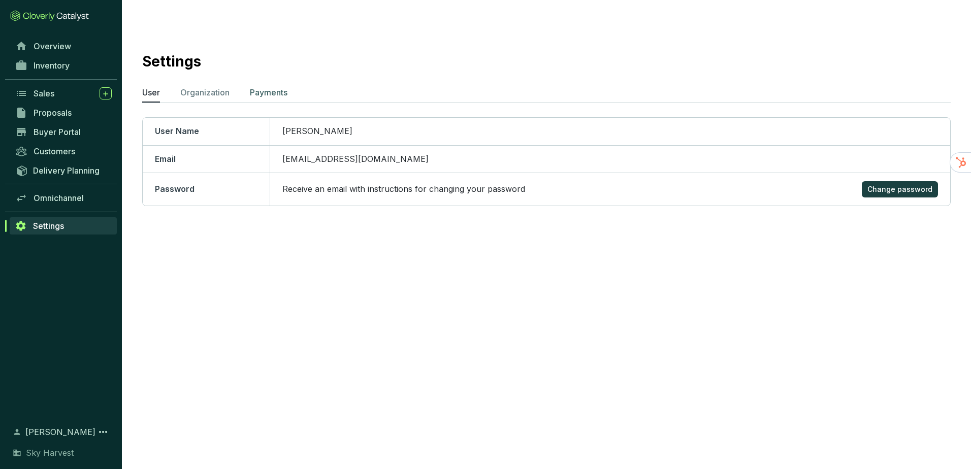
click at [261, 86] on p "Payments" at bounding box center [269, 92] width 38 height 12
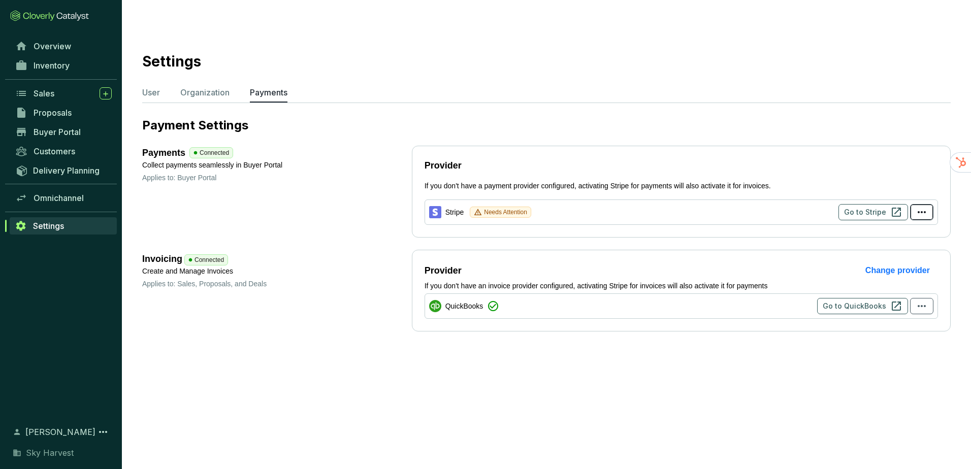
click at [925, 206] on icon "button" at bounding box center [922, 212] width 12 height 12
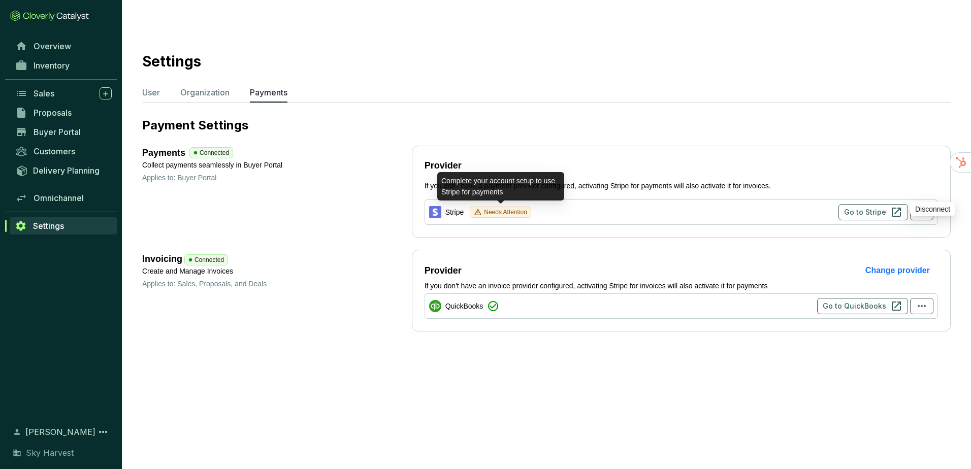
click at [470, 207] on span "Needs Attention" at bounding box center [500, 212] width 61 height 11
click at [475, 208] on icon at bounding box center [478, 212] width 8 height 8
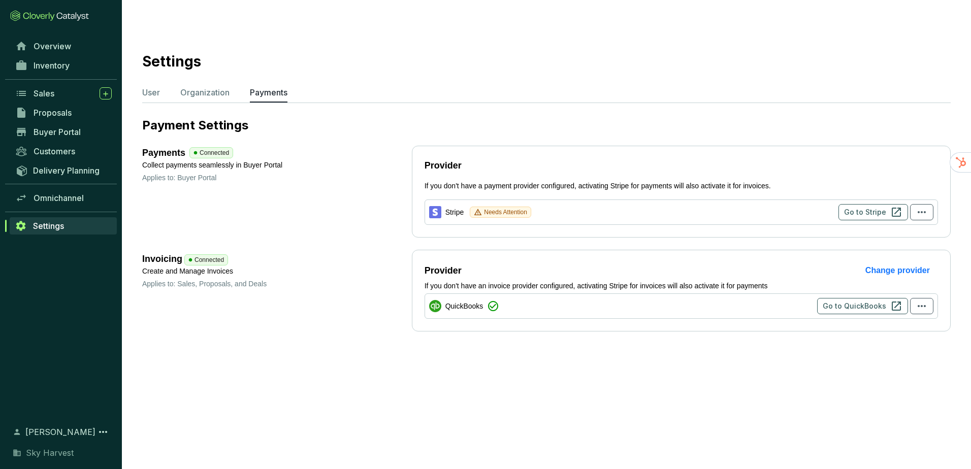
click at [432, 206] on icon at bounding box center [435, 212] width 12 height 12
click at [149, 86] on p "User" at bounding box center [151, 92] width 18 height 12
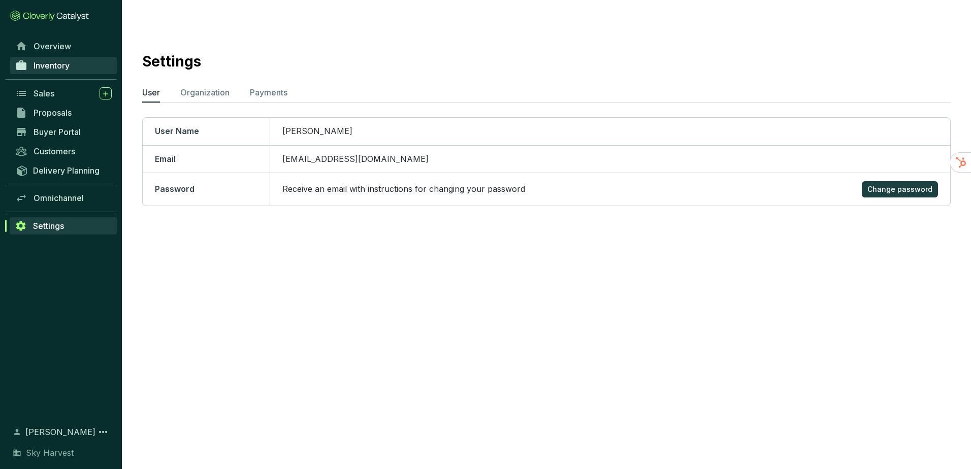
click at [49, 66] on span "Inventory" at bounding box center [52, 65] width 36 height 10
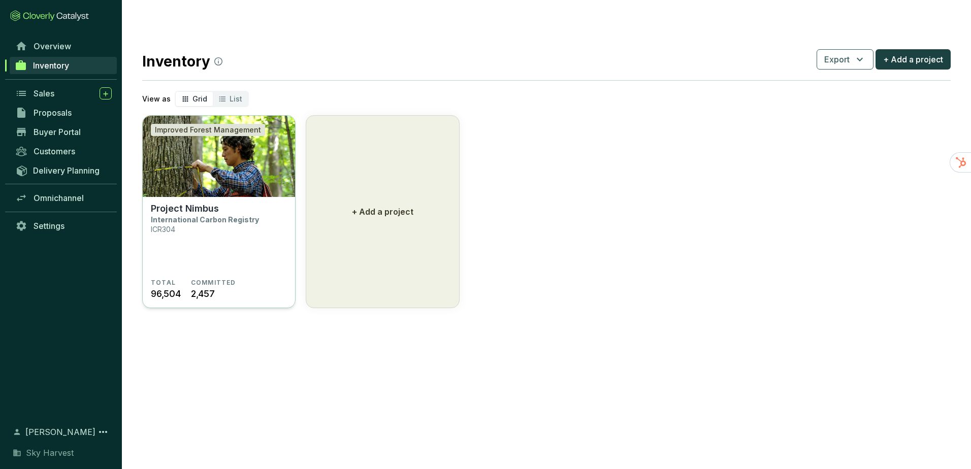
click at [225, 136] on img at bounding box center [219, 156] width 152 height 81
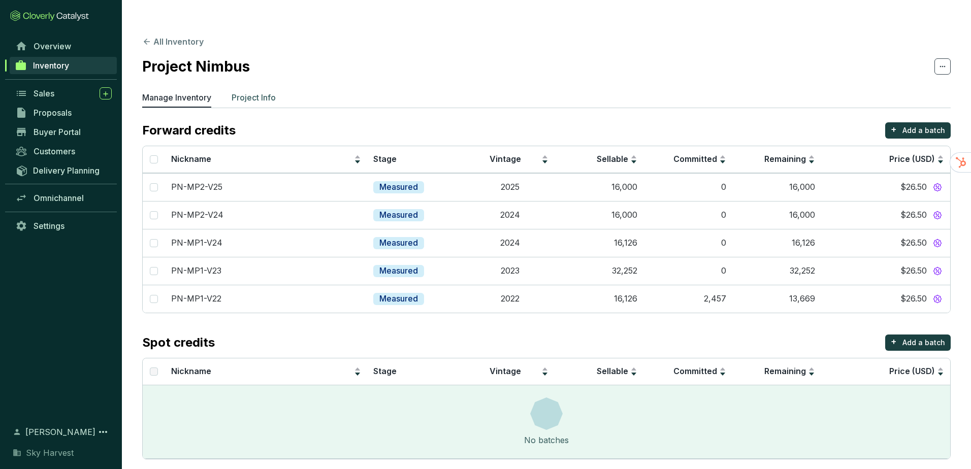
click at [249, 91] on p "Project Info" at bounding box center [254, 97] width 44 height 12
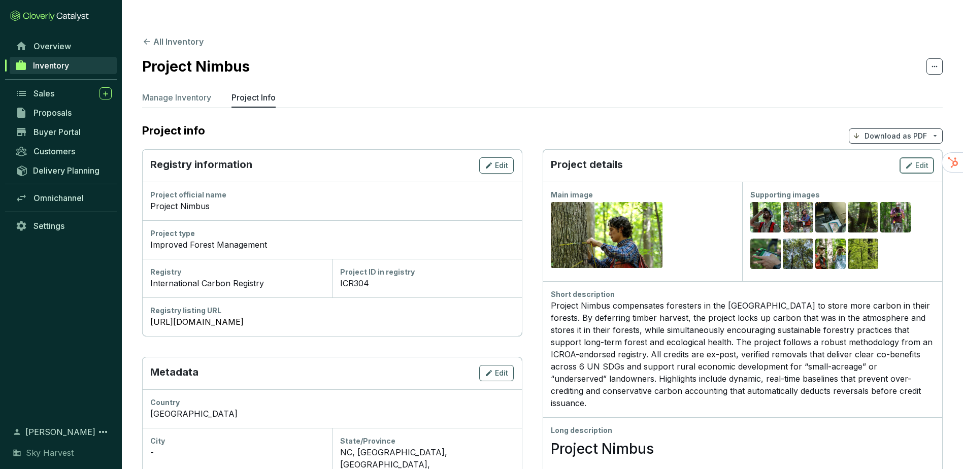
click at [918, 160] on span "Edit" at bounding box center [922, 165] width 13 height 10
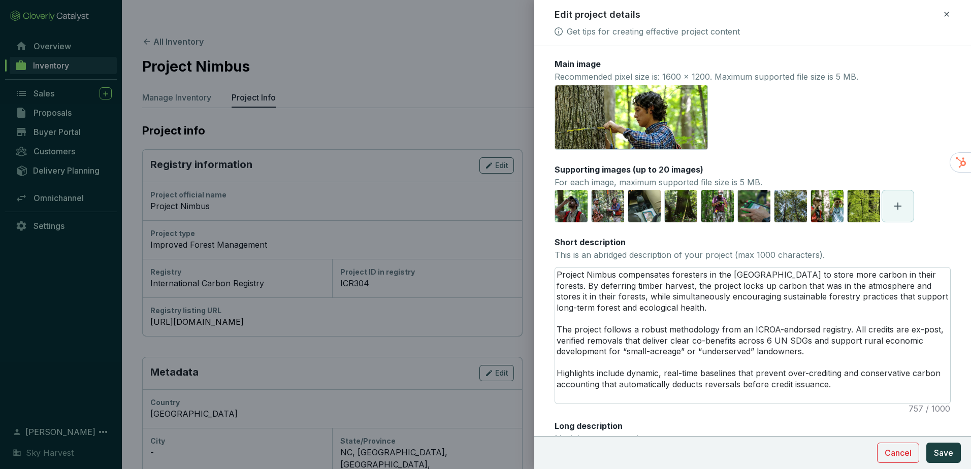
click at [890, 203] on span at bounding box center [897, 205] width 31 height 31
click at [944, 450] on span "Save" at bounding box center [943, 453] width 19 height 12
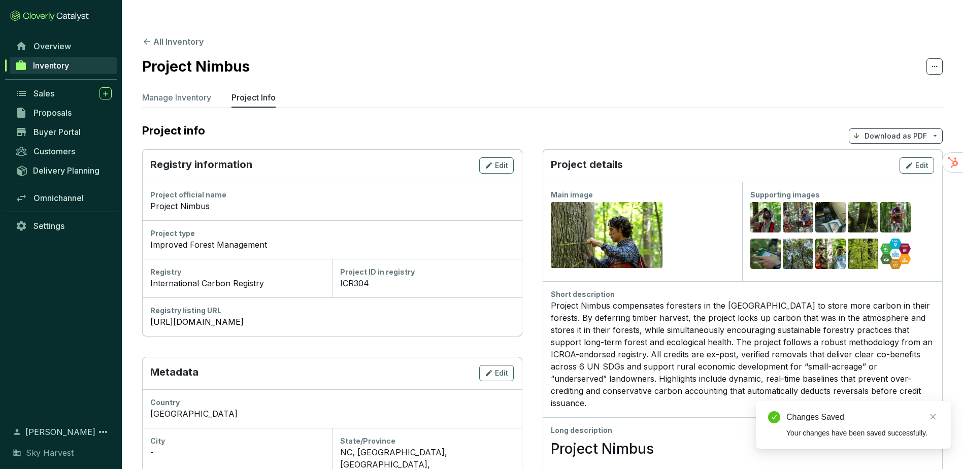
click at [934, 60] on icon at bounding box center [935, 66] width 8 height 12
click at [867, 131] on p "Download as PDF" at bounding box center [896, 136] width 62 height 10
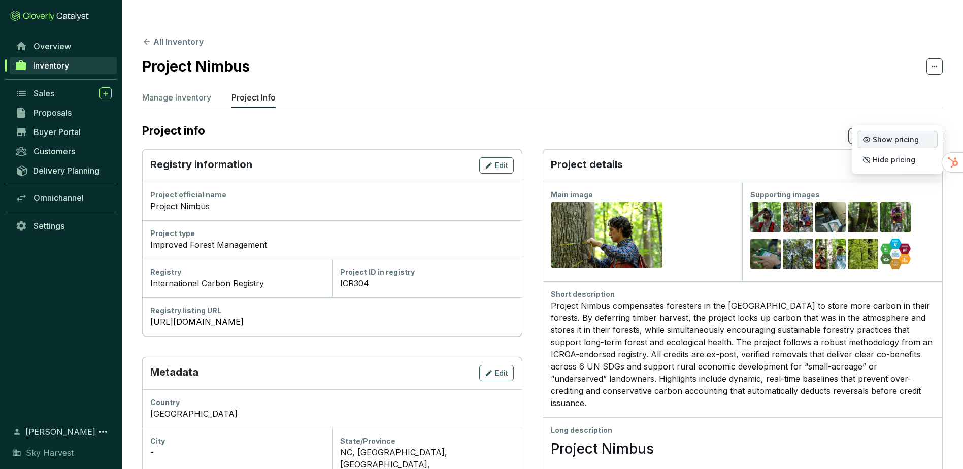
click at [876, 143] on span "Show pricing" at bounding box center [896, 140] width 46 height 8
click at [89, 136] on link "Buyer Portal" at bounding box center [63, 131] width 107 height 17
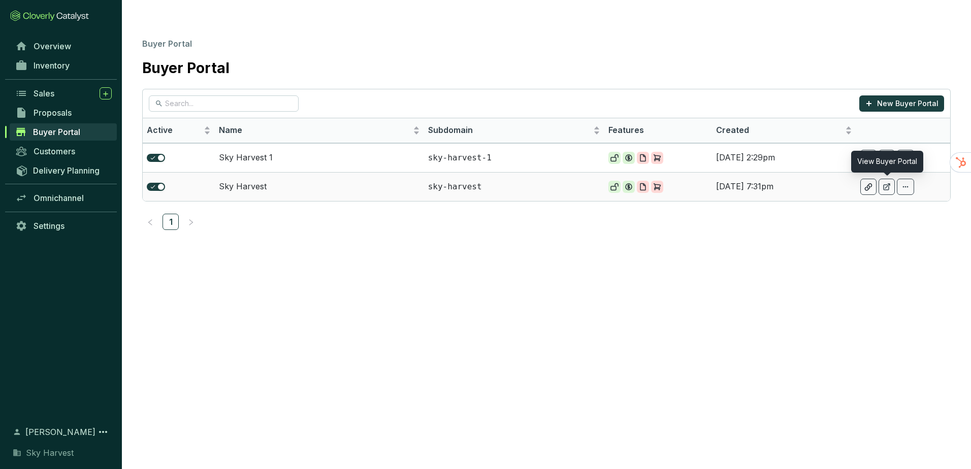
click at [887, 183] on icon at bounding box center [887, 187] width 8 height 8
click at [912, 179] on span at bounding box center [905, 187] width 17 height 16
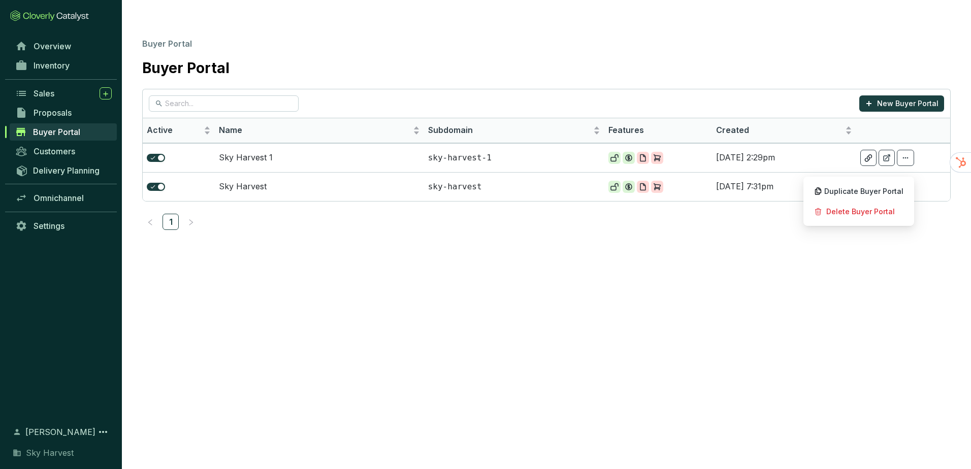
click at [382, 214] on ul "1" at bounding box center [546, 222] width 808 height 16
click at [257, 172] on td "Sky Harvest" at bounding box center [319, 186] width 209 height 29
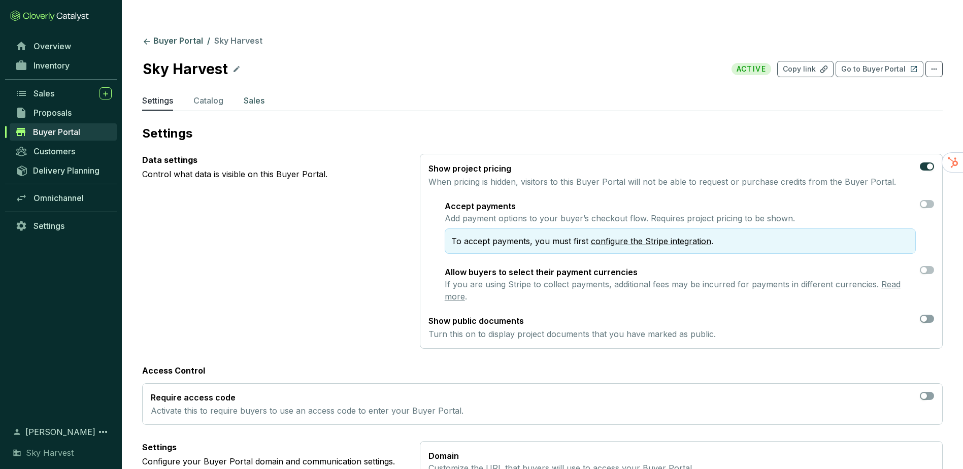
click at [255, 94] on p "Sales" at bounding box center [254, 100] width 21 height 12
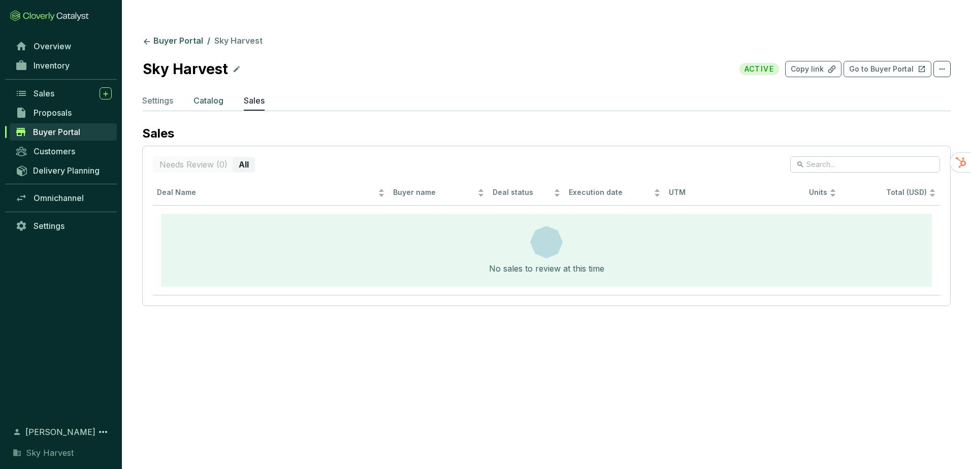
click at [206, 94] on p "Catalog" at bounding box center [208, 100] width 30 height 12
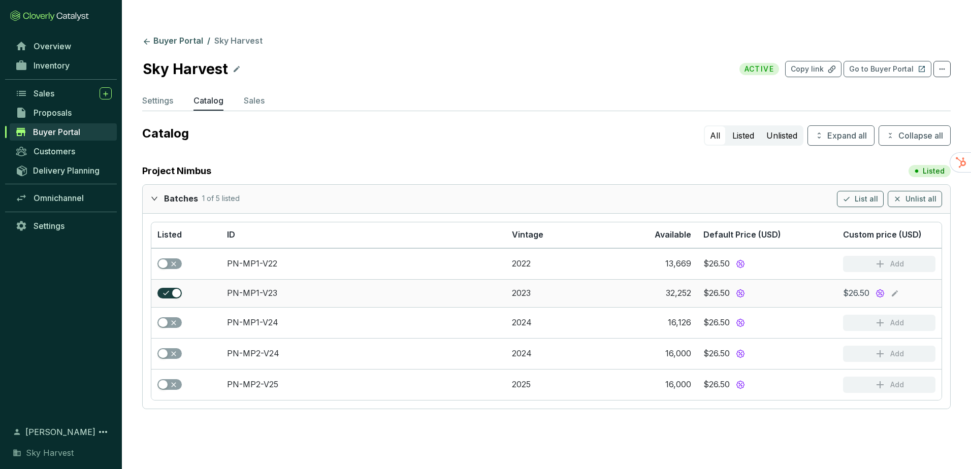
click at [896, 290] on icon at bounding box center [895, 293] width 6 height 6
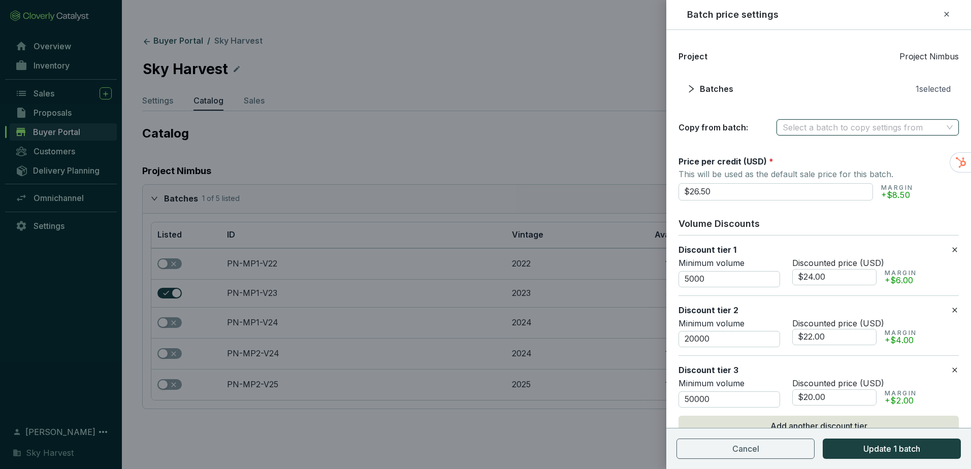
click at [802, 133] on input "search" at bounding box center [863, 127] width 160 height 15
click at [800, 150] on div "PN-MP1-V23" at bounding box center [863, 147] width 160 height 11
click at [693, 87] on icon "right" at bounding box center [691, 88] width 9 height 9
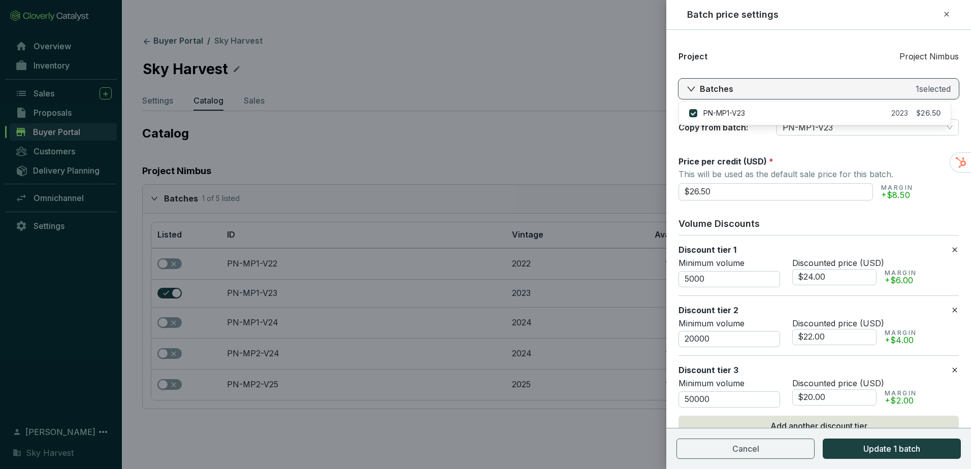
click at [693, 87] on icon "right" at bounding box center [691, 88] width 9 height 9
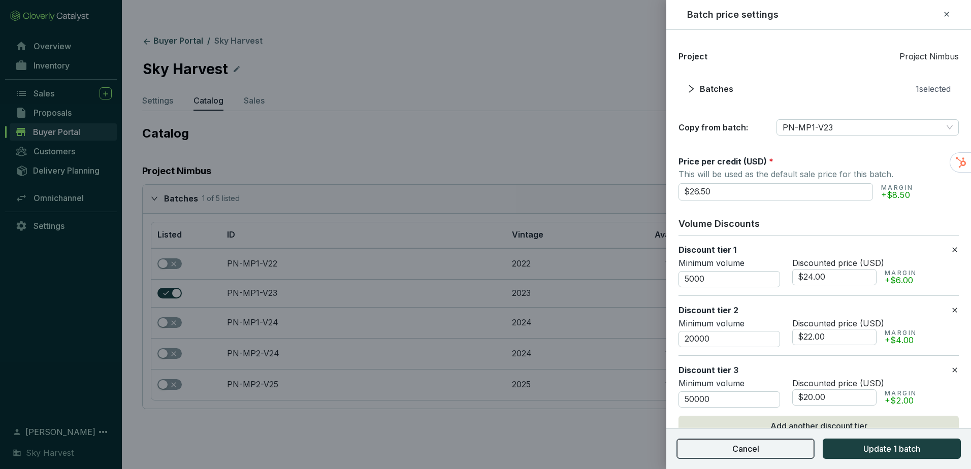
click at [785, 457] on button "Cancel" at bounding box center [745, 449] width 138 height 20
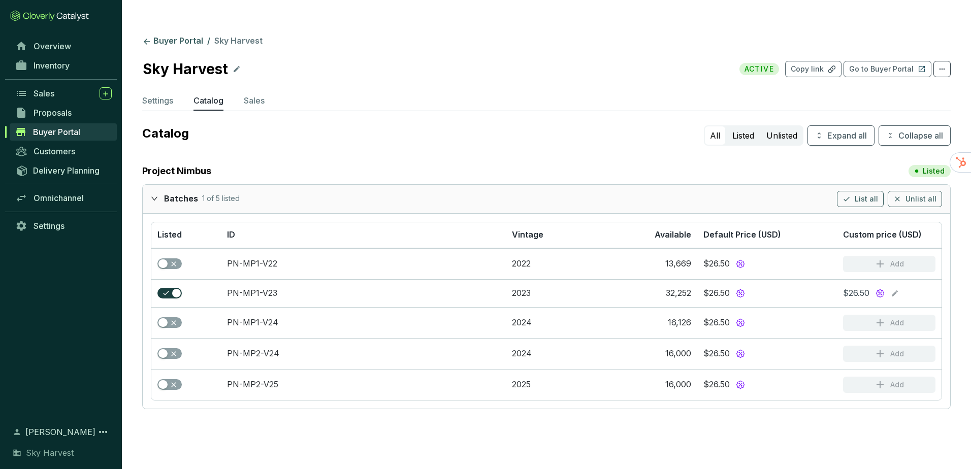
click at [447, 125] on div "Catalog All Listed Unlisted Expand all Collapse all" at bounding box center [546, 135] width 808 height 20
click at [175, 36] on link "Buyer Portal" at bounding box center [172, 42] width 65 height 12
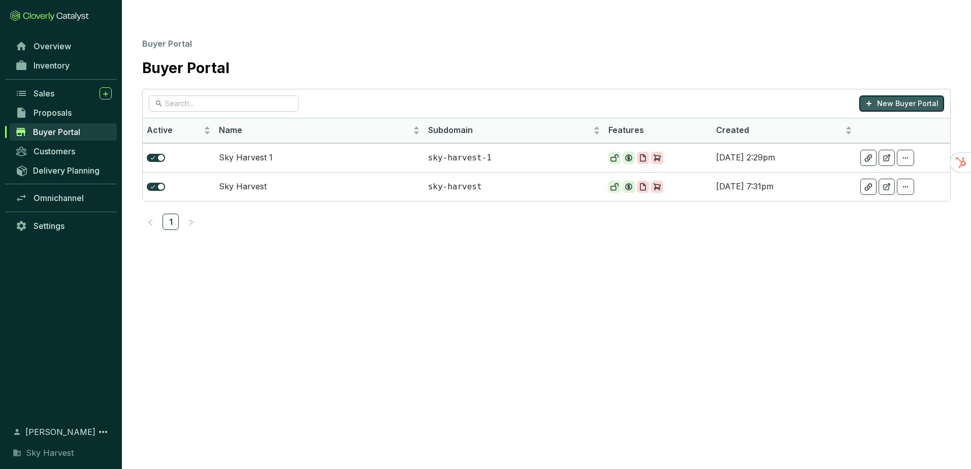
click at [916, 99] on p "New Buyer Portal" at bounding box center [907, 104] width 61 height 10
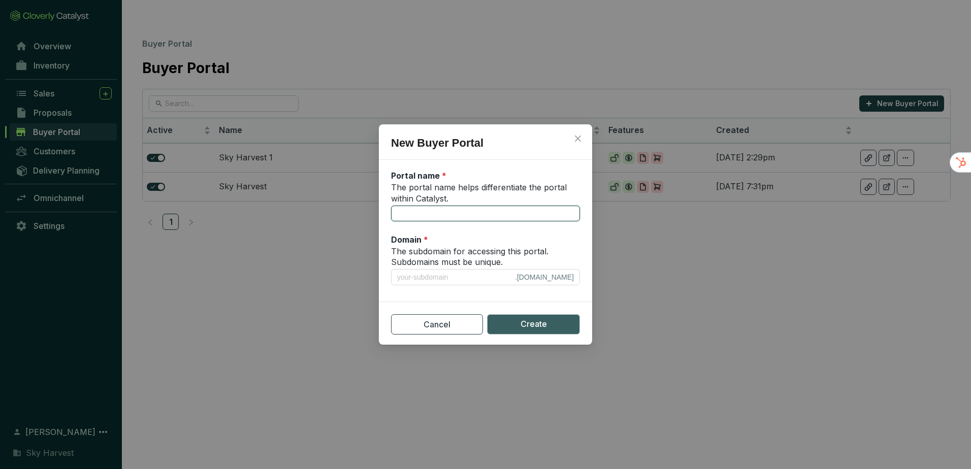
click at [416, 214] on input "The portal name helps differentiate the portal within Catalyst." at bounding box center [485, 214] width 189 height 16
type input "s"
type input "sk"
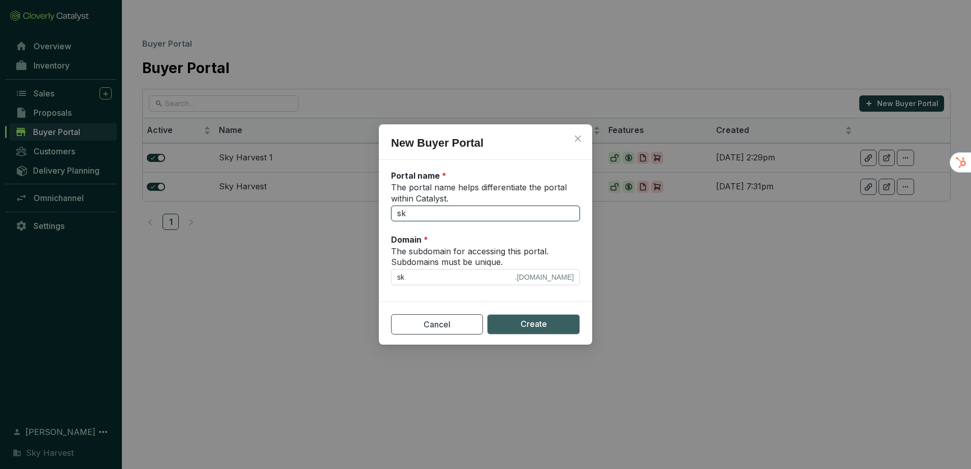
type input "sky"
type input "skyh"
type input "skyha"
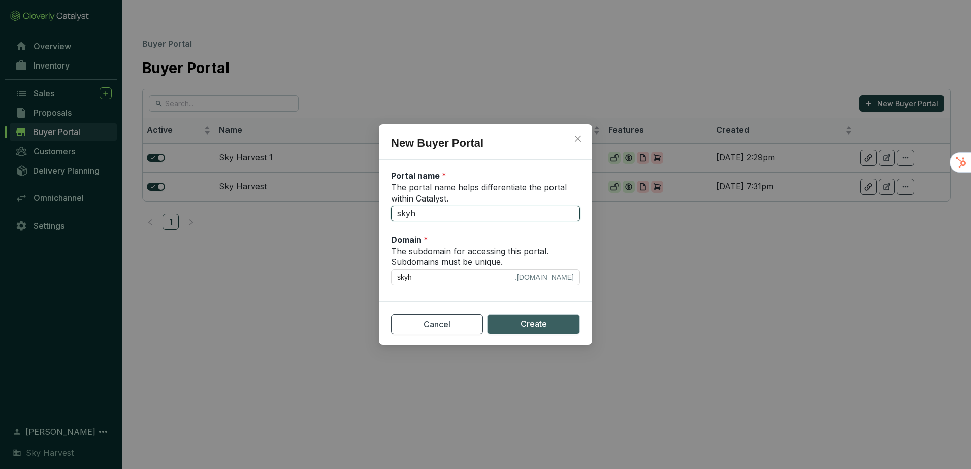
type input "skyha"
type input "skyhar"
type input "skyharv"
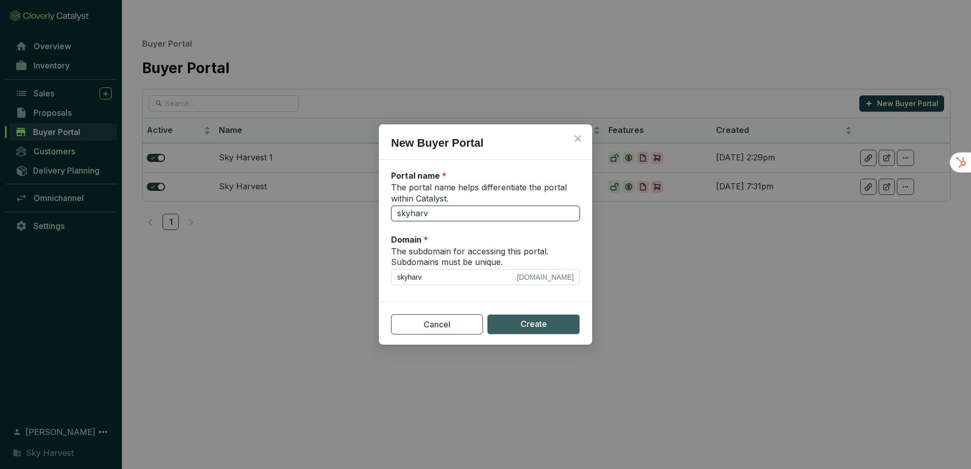
type input "skyharve"
type input "skyharves"
type input "skyharvest"
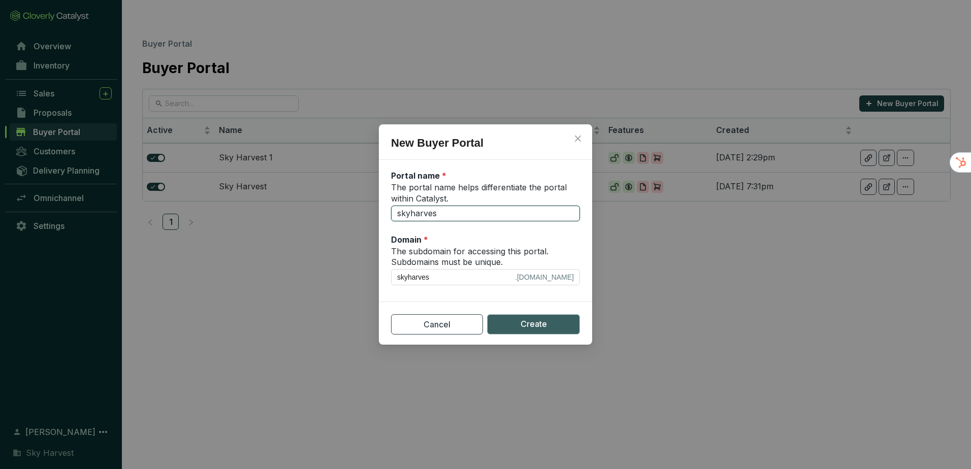
type input "skyharvest"
type input "skyharvest.c"
type input "skyharvestc"
type input "skyharvest.co"
type input "skyharvestco"
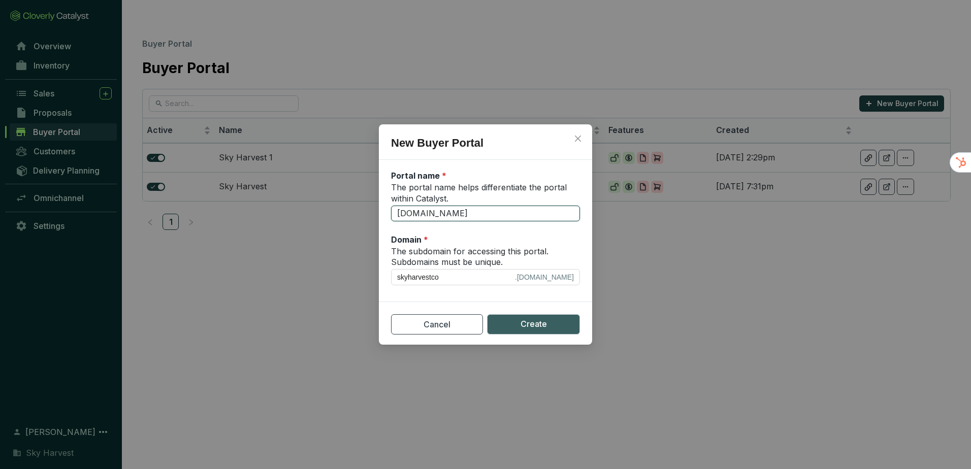
type input "skyharvest.com"
type input "skyharvestcom"
type input "skyharvest.com i"
type input "skyharvestcom-i"
type input "skyharvest.com iF"
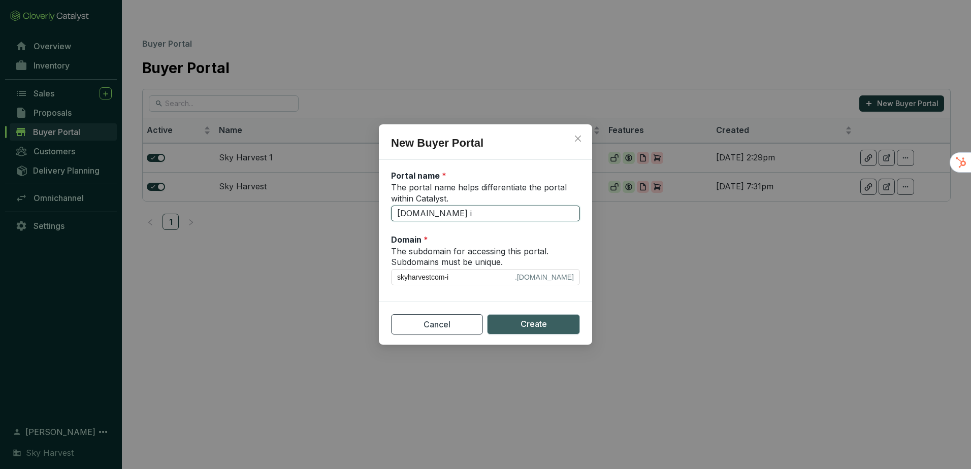
type input "skyharvestcom-if"
type input "skyharvest.com iFr"
type input "skyharvestcom-ifr"
type input "skyharvest.com iFra"
type input "skyharvestcom-ifra"
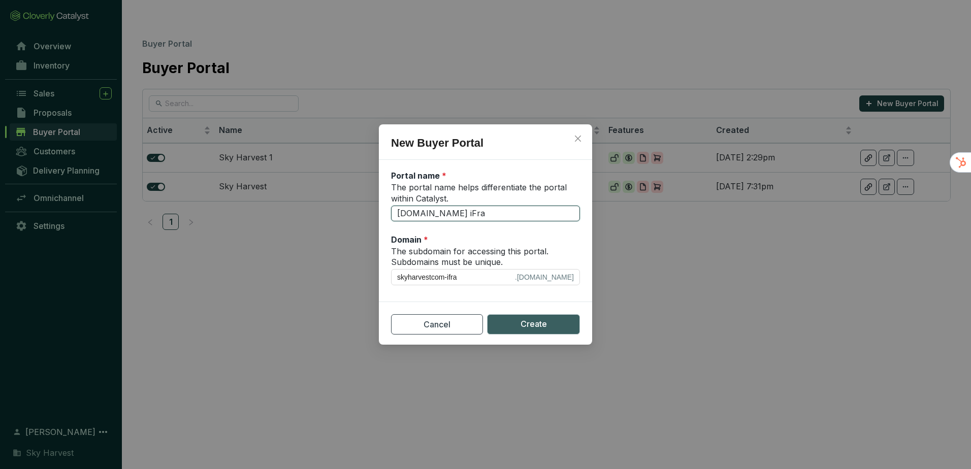
type input "skyharvest.com iFram"
type input "skyharvestcom-ifram"
type input "skyharvest.com iFrame"
type input "skyharvestcom-iframe"
type input "skyharvest.com iFrame"
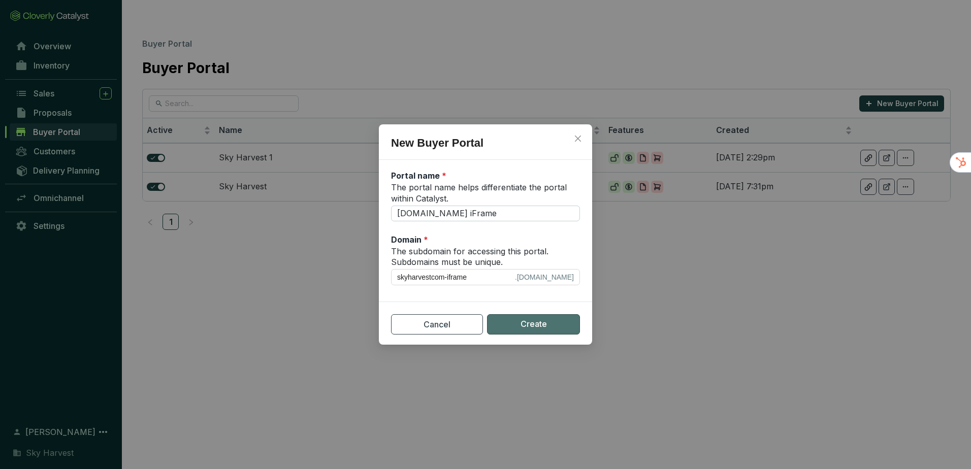
click at [521, 327] on span "Create" at bounding box center [533, 324] width 26 height 13
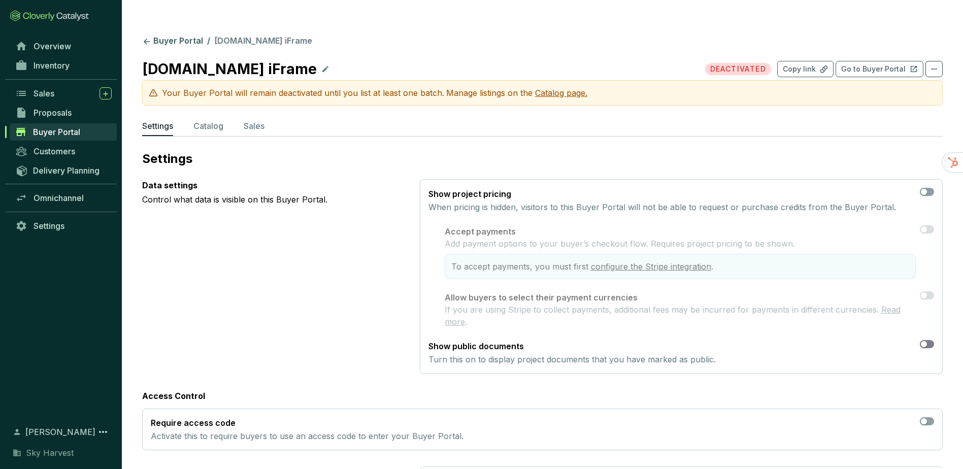
click at [924, 340] on span "button" at bounding box center [927, 344] width 14 height 8
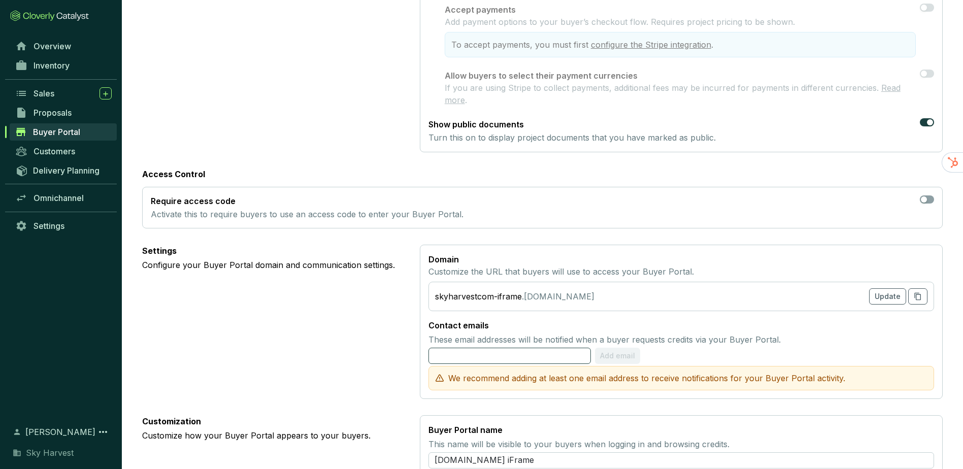
scroll to position [254, 0]
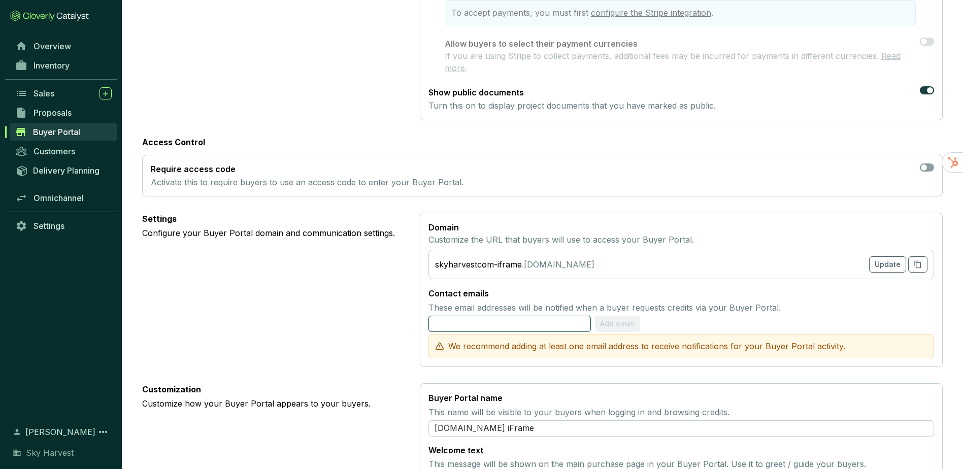
click at [496, 316] on input "text" at bounding box center [510, 324] width 162 height 16
type input "will@skyharvest.com"
click at [612, 319] on span "Add email" at bounding box center [618, 324] width 35 height 10
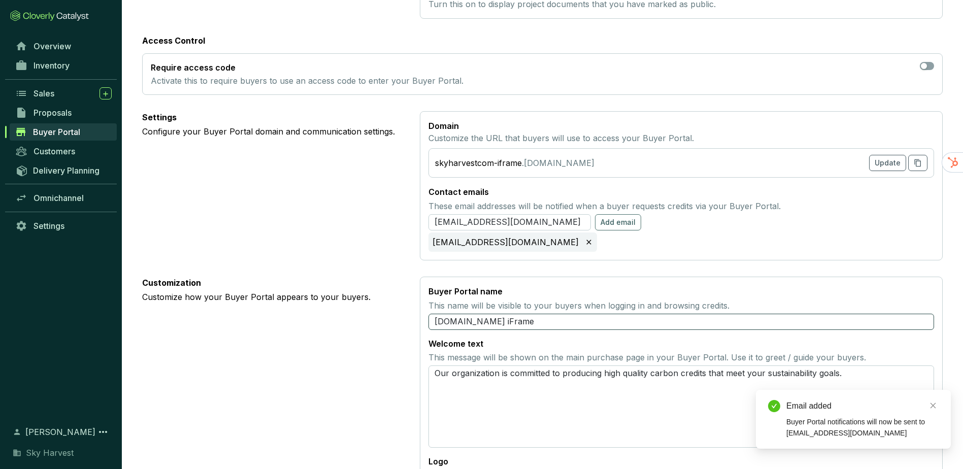
scroll to position [397, 0]
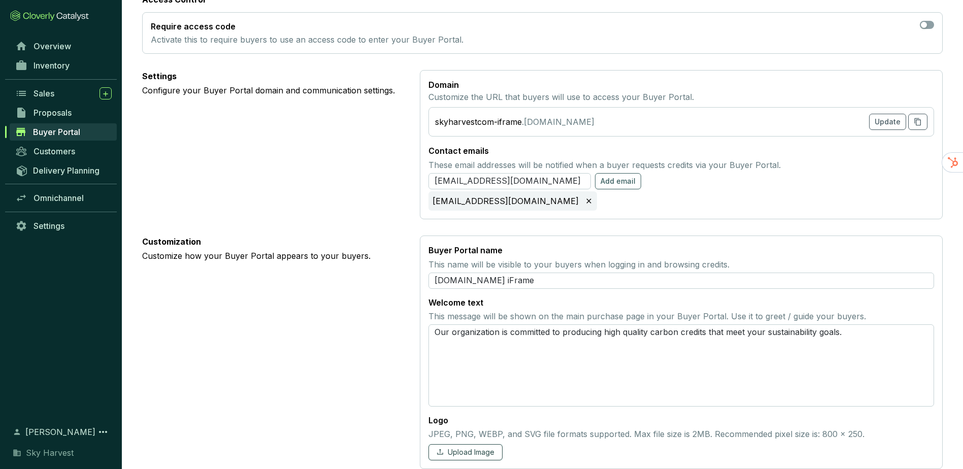
click at [472, 447] on span "Upload Image" at bounding box center [471, 452] width 47 height 10
click at [484, 447] on span "Upload Image" at bounding box center [471, 452] width 47 height 10
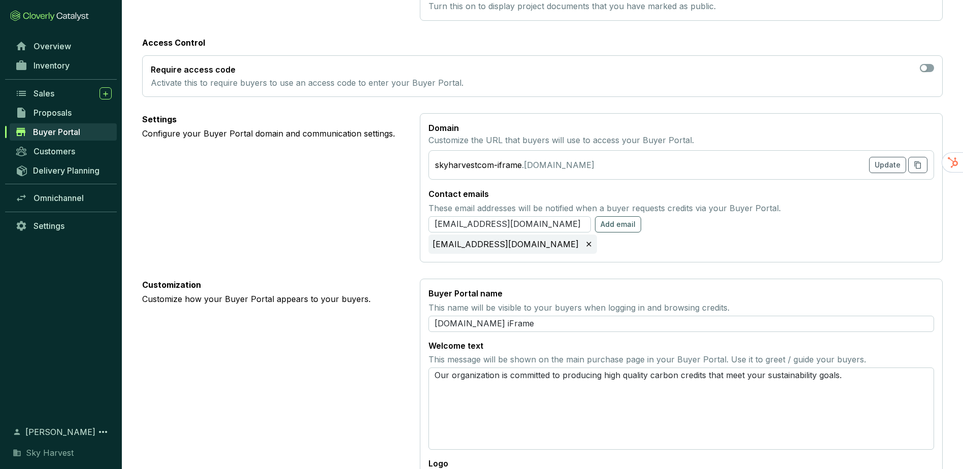
scroll to position [79, 0]
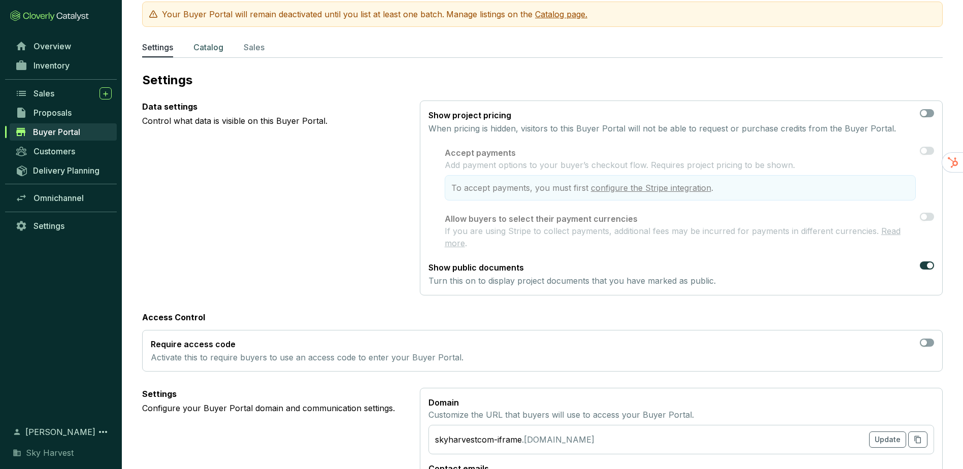
click at [202, 41] on p "Catalog" at bounding box center [208, 47] width 30 height 12
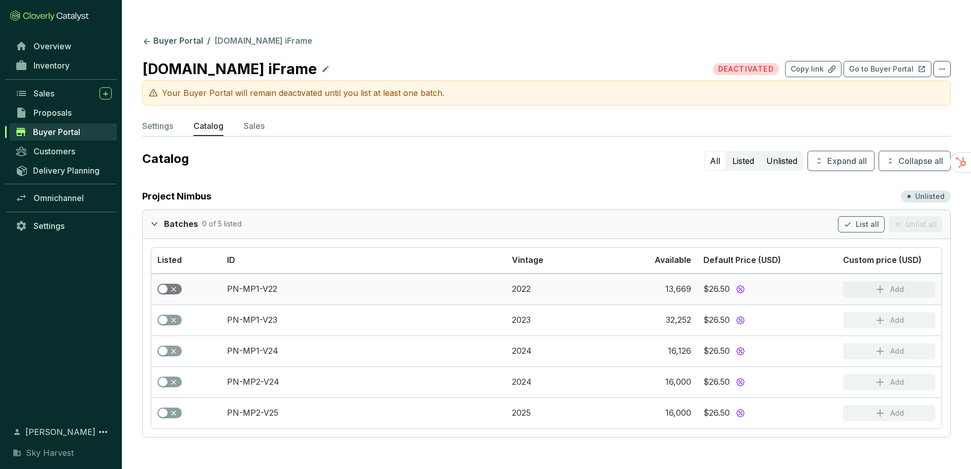
click at [173, 284] on span "button" at bounding box center [169, 289] width 24 height 11
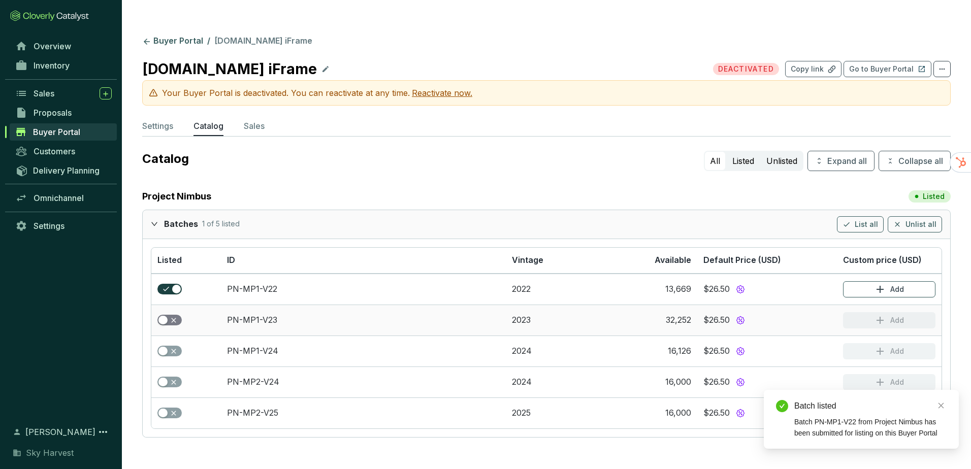
click at [165, 316] on div "button" at bounding box center [162, 320] width 9 height 9
click at [162, 339] on td at bounding box center [186, 351] width 70 height 31
click at [169, 346] on span "button" at bounding box center [169, 351] width 24 height 11
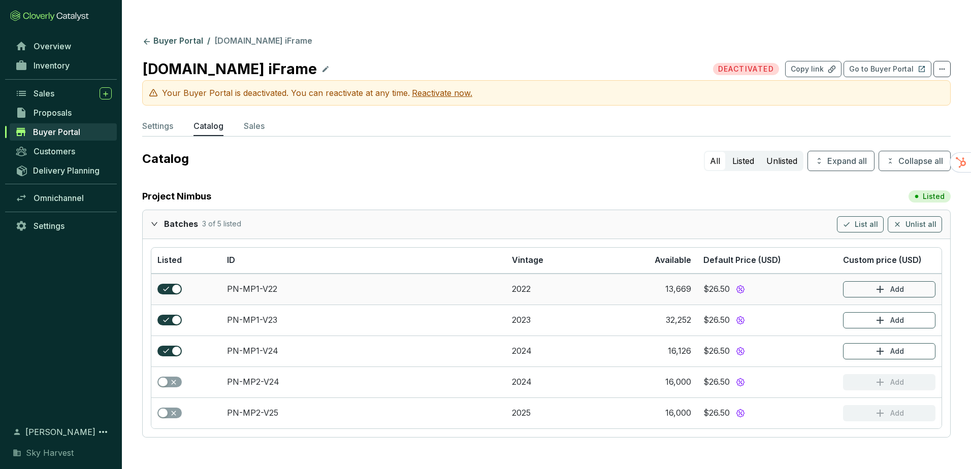
click at [719, 284] on div "$26.50" at bounding box center [716, 289] width 26 height 11
click at [748, 283] on section "$26.50" at bounding box center [766, 289] width 127 height 13
click at [736, 283] on div at bounding box center [740, 289] width 13 height 13
click at [243, 284] on link "PN-MP1-V22" at bounding box center [252, 289] width 50 height 10
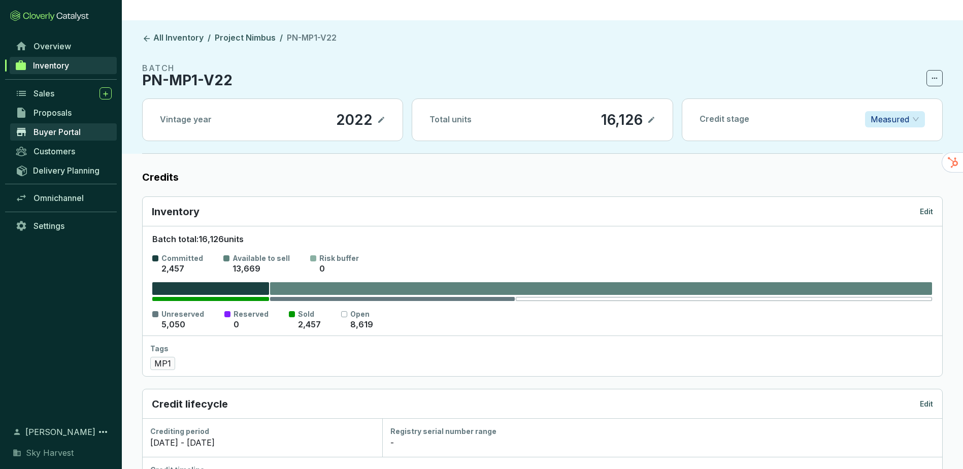
click at [44, 132] on span "Buyer Portal" at bounding box center [57, 132] width 47 height 10
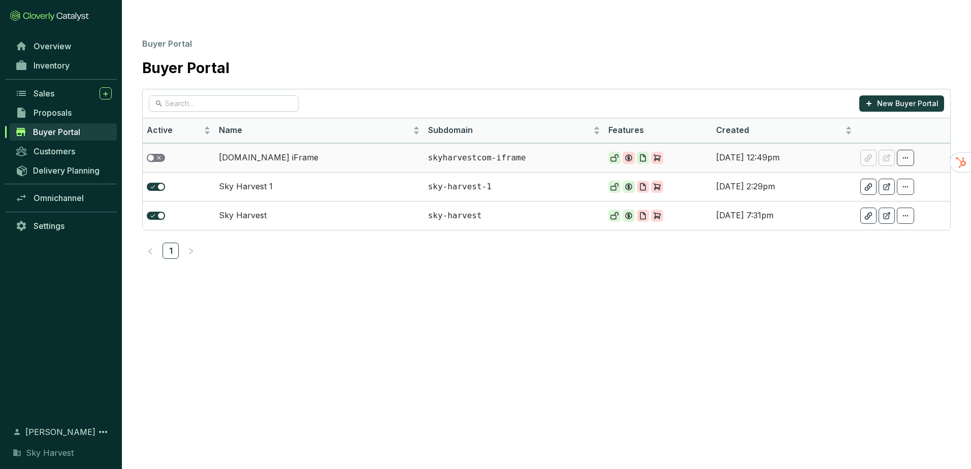
click at [155, 154] on span "button" at bounding box center [156, 158] width 18 height 8
click at [630, 154] on icon at bounding box center [629, 158] width 8 height 8
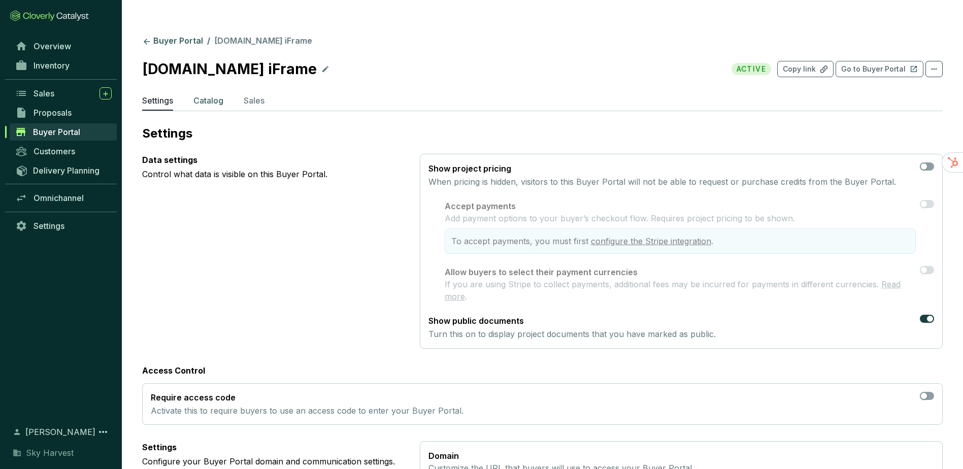
click at [209, 94] on p "Catalog" at bounding box center [208, 100] width 30 height 12
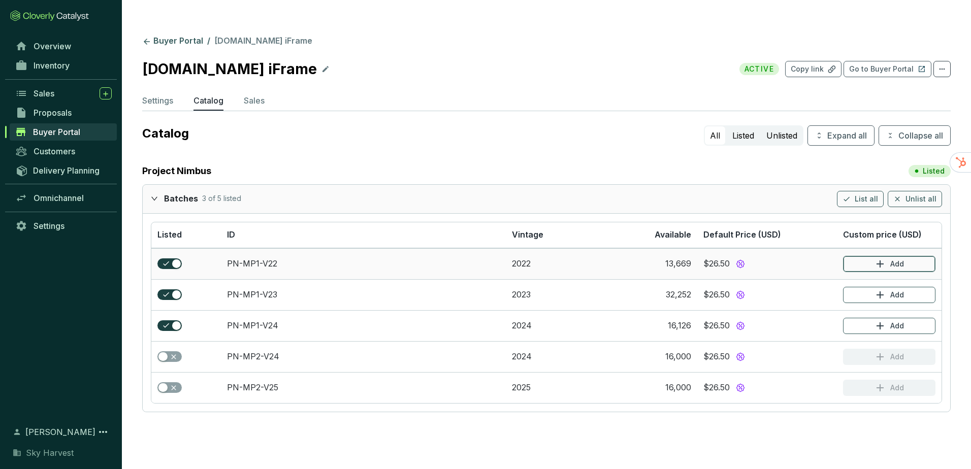
click at [877, 256] on button "Add" at bounding box center [889, 264] width 92 height 16
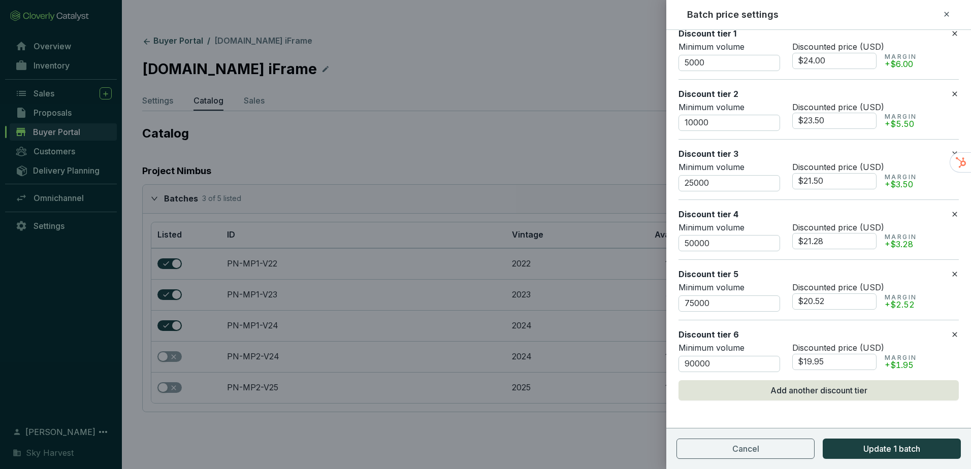
scroll to position [217, 0]
click at [863, 448] on span "Update 1 batch" at bounding box center [891, 449] width 57 height 12
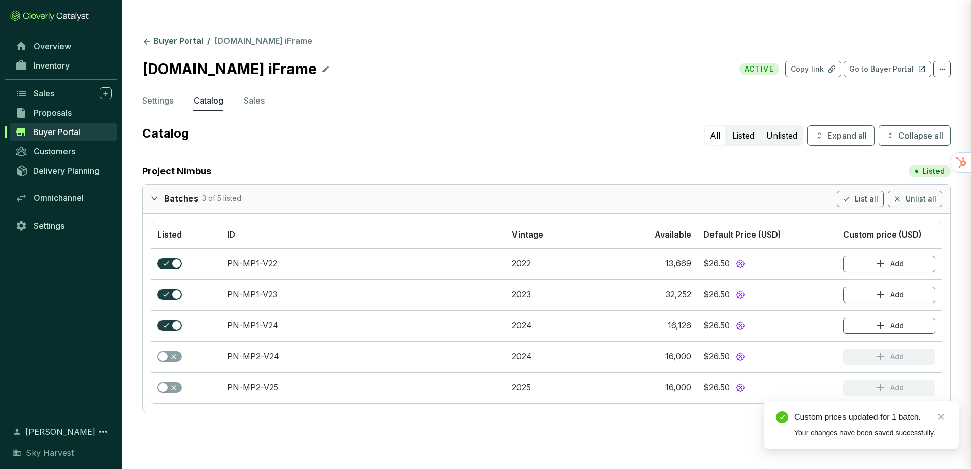
scroll to position [0, 0]
click at [873, 287] on button "Add" at bounding box center [889, 295] width 92 height 16
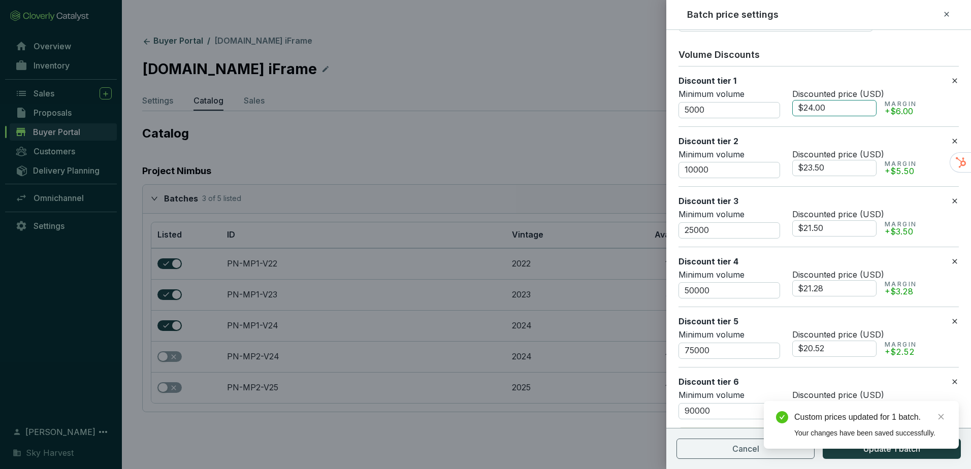
scroll to position [217, 0]
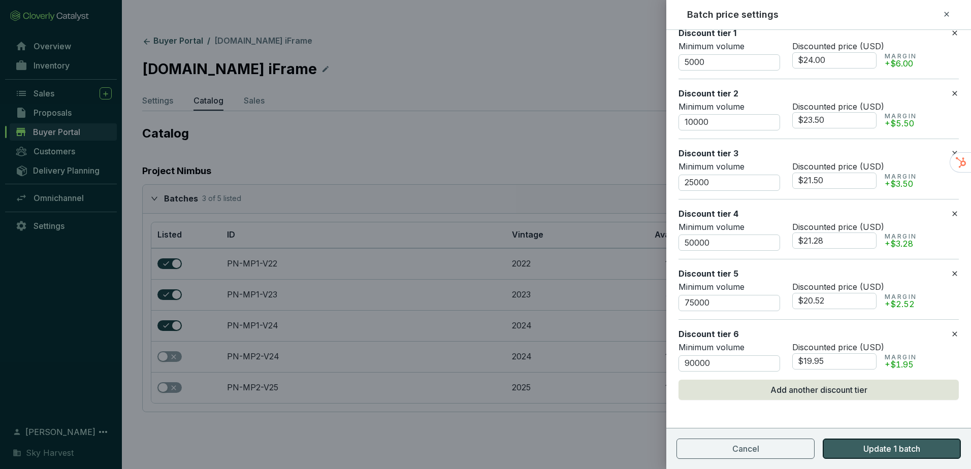
click at [882, 457] on button "Update 1 batch" at bounding box center [892, 449] width 138 height 20
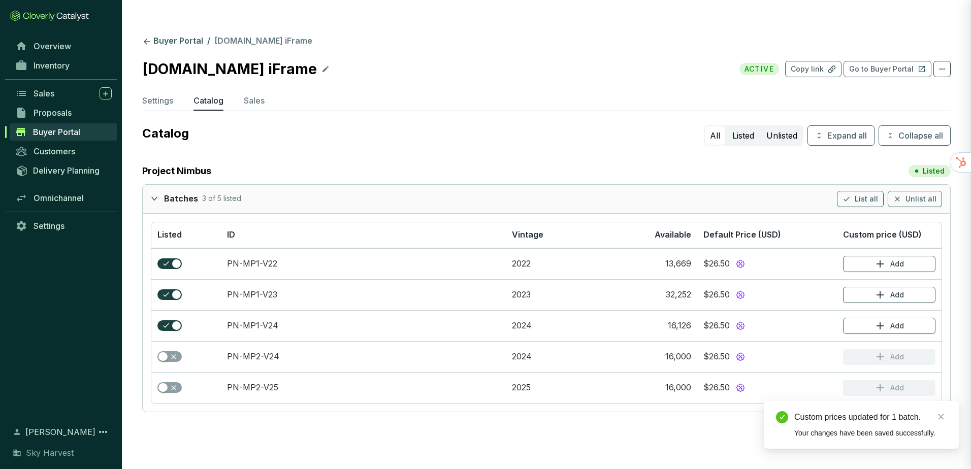
scroll to position [0, 0]
click at [870, 318] on button "Add" at bounding box center [889, 326] width 92 height 16
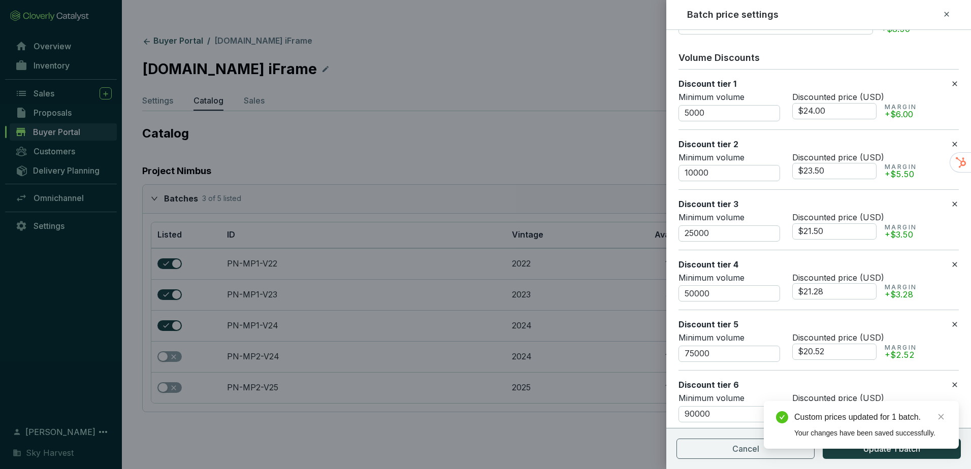
scroll to position [115, 0]
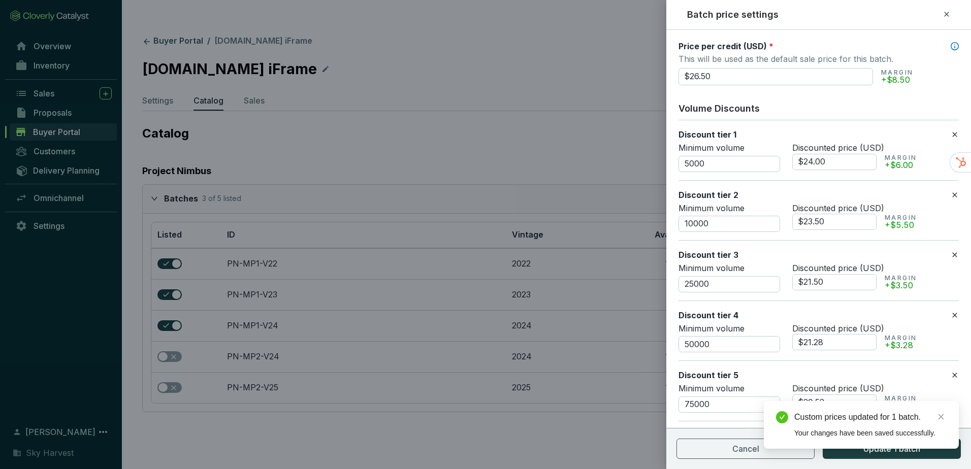
click at [882, 449] on div "Custom prices updated for 1 batch. Your changes have been saved successfully." at bounding box center [861, 425] width 195 height 48
click at [933, 415] on div "Custom prices updated for 1 batch." at bounding box center [870, 417] width 152 height 12
click at [937, 416] on icon "close" at bounding box center [940, 416] width 7 height 7
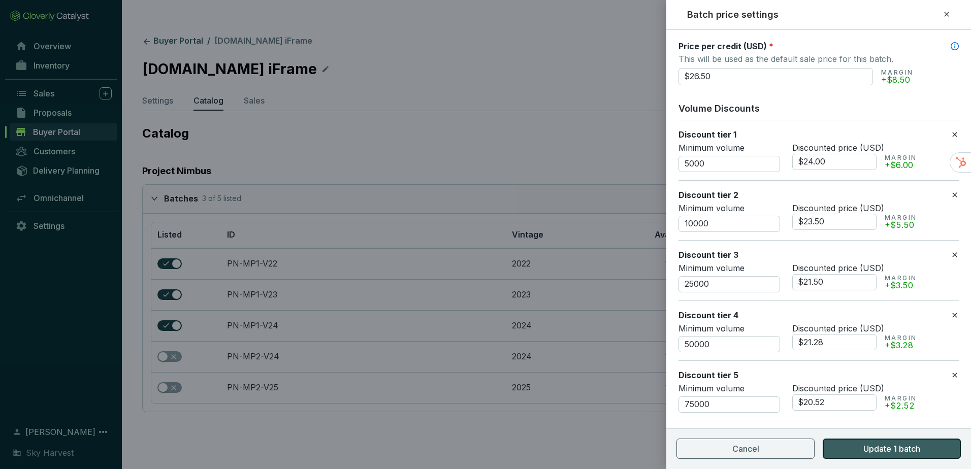
click at [920, 443] on span "Update 1 batch" at bounding box center [891, 449] width 57 height 12
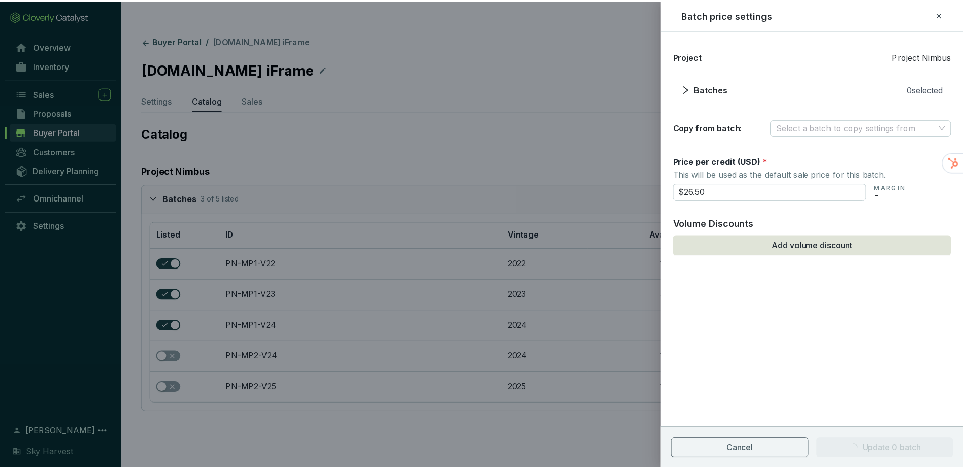
scroll to position [0, 0]
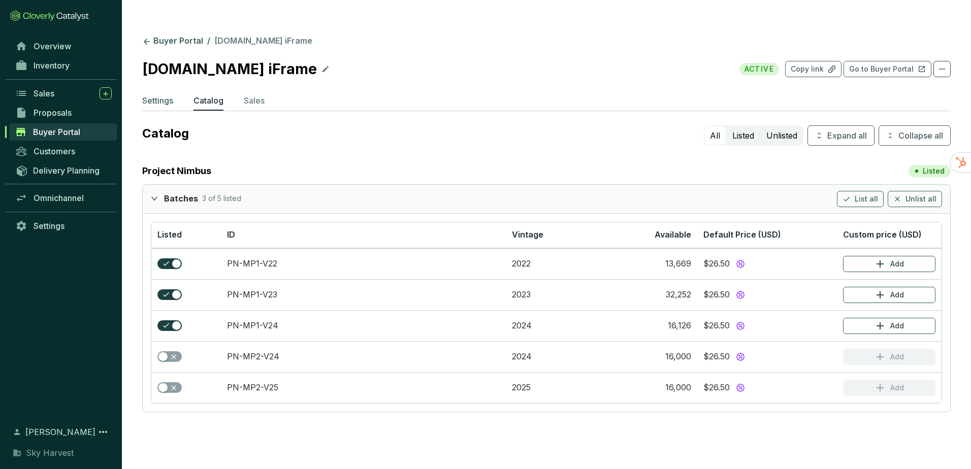
click at [152, 94] on p "Settings" at bounding box center [157, 100] width 31 height 12
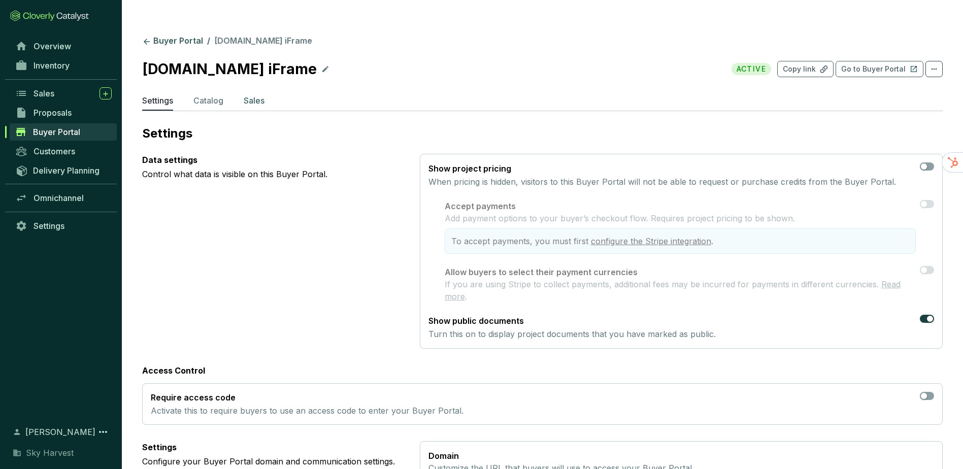
click at [252, 94] on p "Sales" at bounding box center [254, 100] width 21 height 12
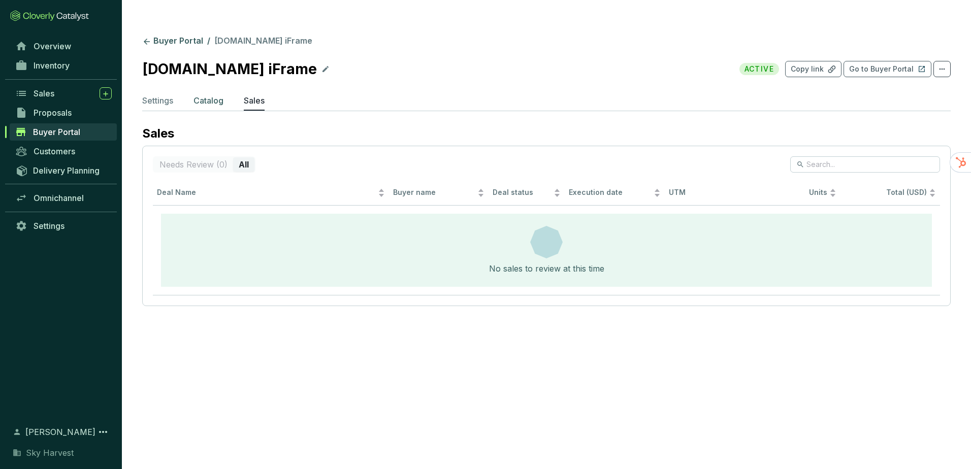
click at [209, 94] on p "Catalog" at bounding box center [208, 100] width 30 height 12
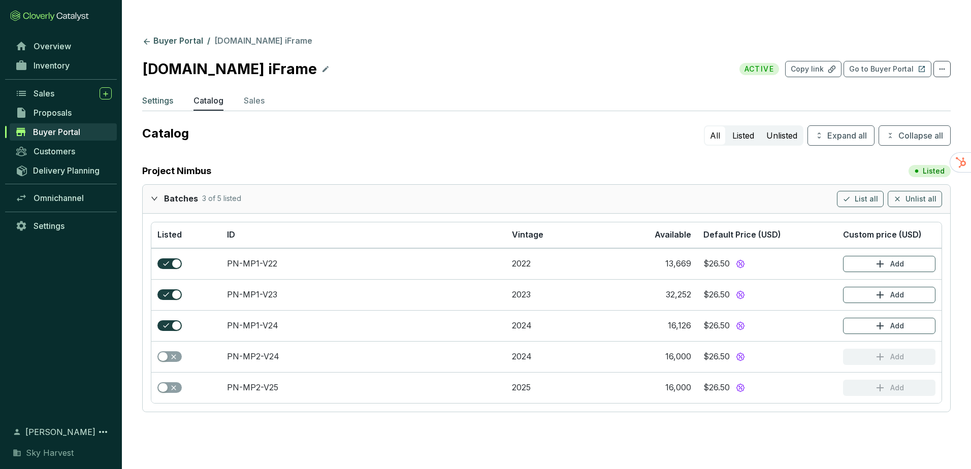
click at [168, 94] on p "Settings" at bounding box center [157, 100] width 31 height 12
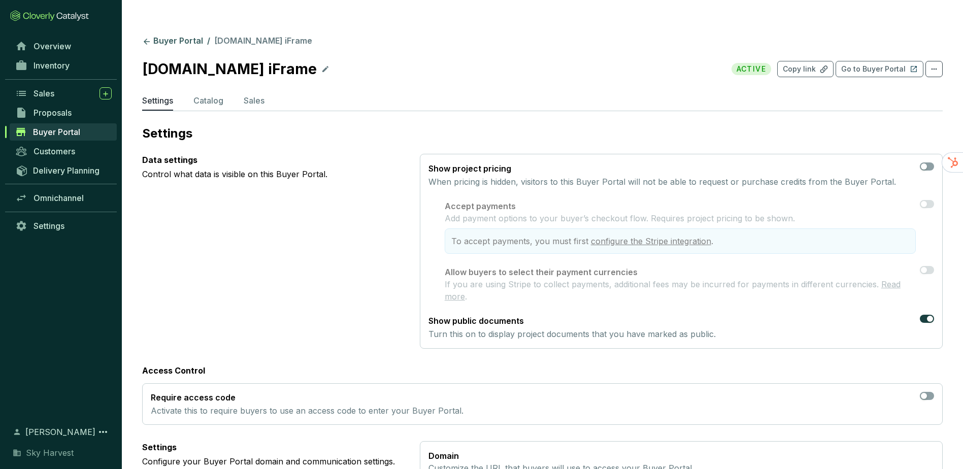
click at [662, 236] on link "configure the Stripe integration" at bounding box center [651, 241] width 120 height 10
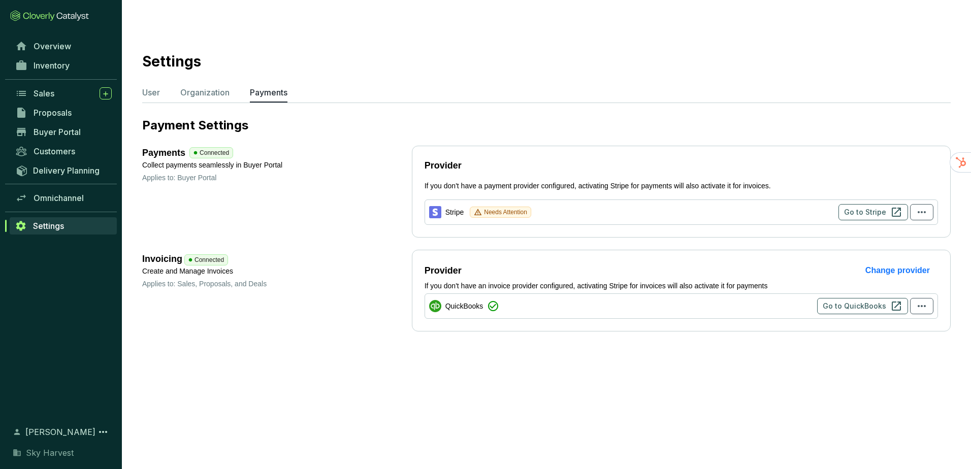
click at [508, 207] on span "Needs Attention" at bounding box center [505, 212] width 43 height 10
click at [871, 207] on span "Go to Stripe" at bounding box center [865, 212] width 42 height 10
click at [922, 204] on button "button" at bounding box center [921, 212] width 23 height 16
click at [925, 211] on span "Disconnect" at bounding box center [932, 209] width 35 height 11
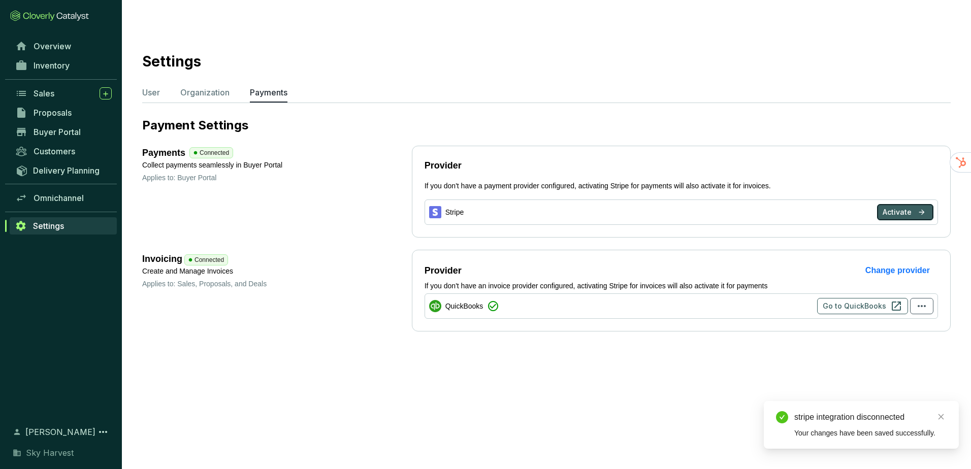
click at [893, 207] on span "Activate" at bounding box center [897, 212] width 29 height 10
click at [908, 207] on span "Activate" at bounding box center [897, 212] width 29 height 10
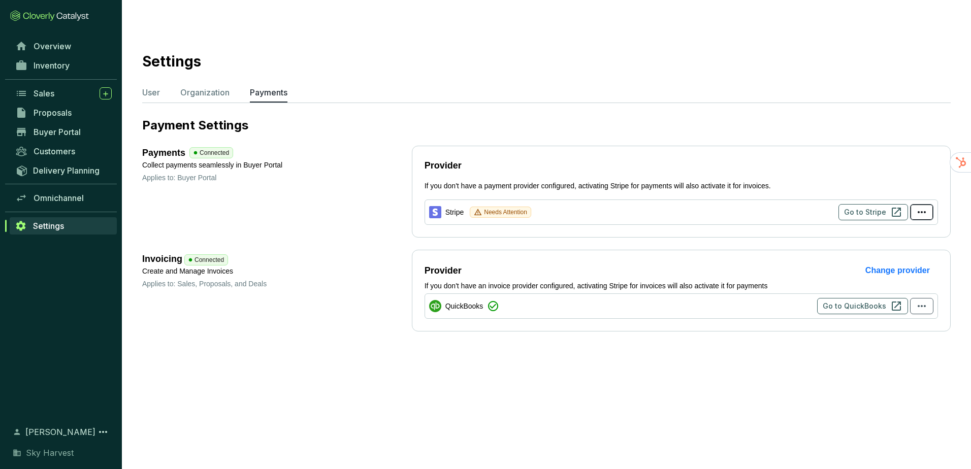
click at [916, 206] on icon "button" at bounding box center [922, 212] width 12 height 12
click at [913, 209] on li "Disconnect" at bounding box center [932, 209] width 45 height 14
click at [888, 207] on span "Activate" at bounding box center [897, 212] width 29 height 10
click at [854, 207] on span "Go to Stripe" at bounding box center [865, 212] width 42 height 10
click at [921, 206] on icon "button" at bounding box center [922, 212] width 12 height 12
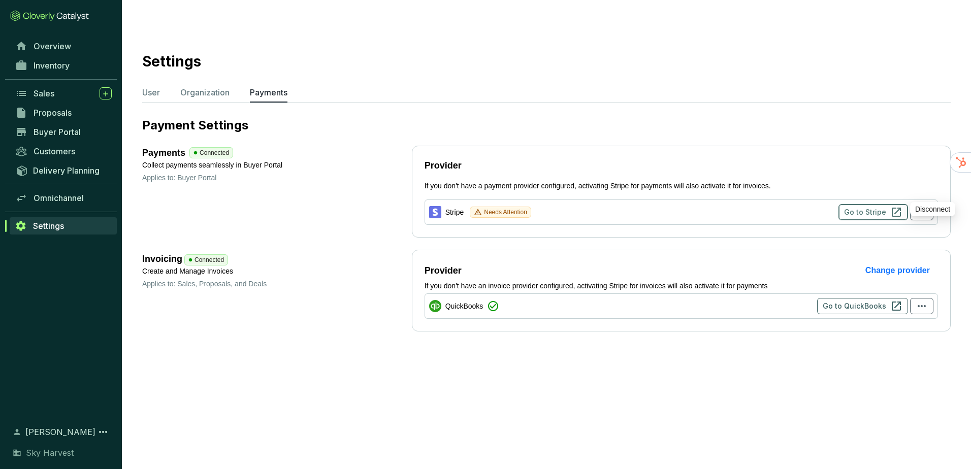
click at [889, 204] on button "Go to Stripe" at bounding box center [873, 212] width 70 height 16
click at [28, 129] on link "Buyer Portal" at bounding box center [63, 131] width 107 height 17
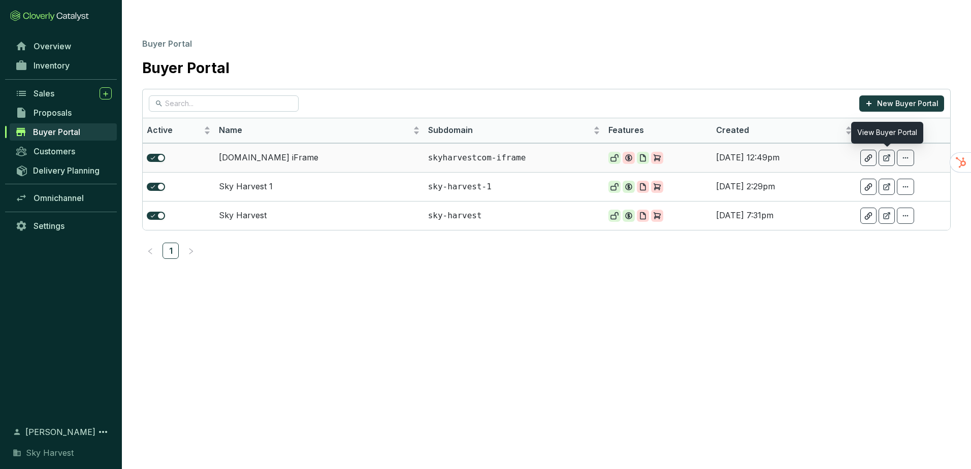
click at [882, 150] on div at bounding box center [886, 158] width 16 height 16
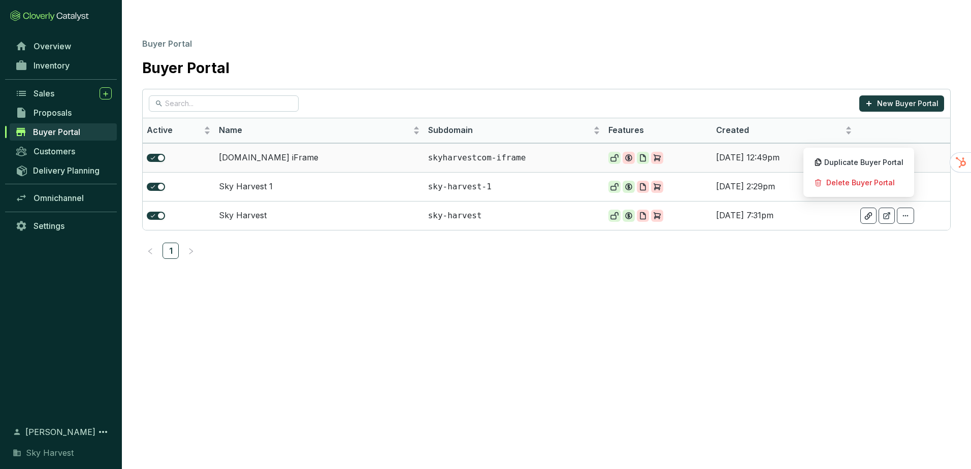
click at [904, 157] on icon at bounding box center [906, 158] width 6 height 2
click at [277, 143] on td "[DOMAIN_NAME] iFrame" at bounding box center [319, 157] width 209 height 29
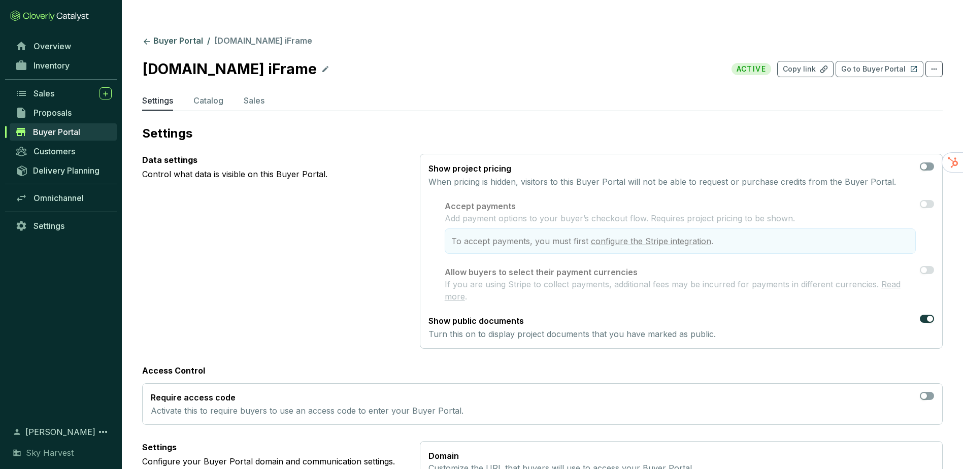
click at [321, 63] on icon at bounding box center [325, 69] width 8 height 12
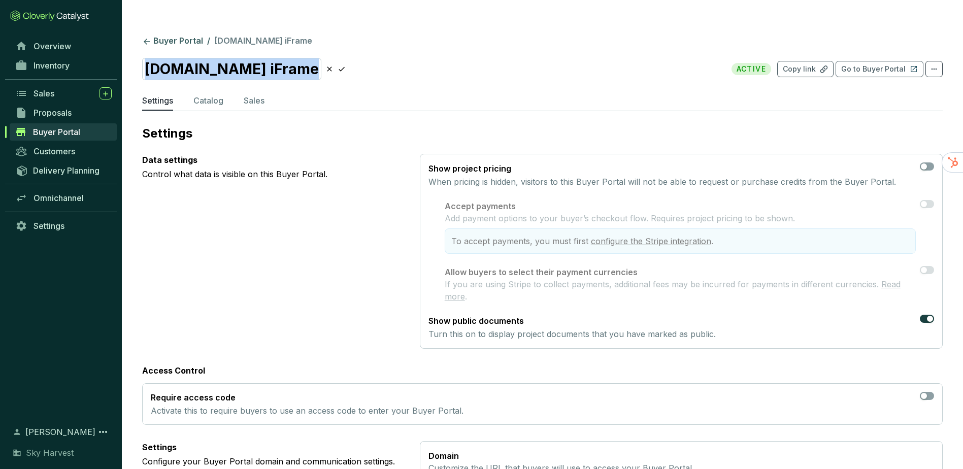
drag, startPoint x: 304, startPoint y: 49, endPoint x: 15, endPoint y: 28, distance: 289.7
click at [16, 29] on section "Buyer Portal / [DOMAIN_NAME] iFrame [DOMAIN_NAME] iFrame ACTIVE Copy link Go to…" at bounding box center [481, 459] width 963 height 878
drag, startPoint x: 148, startPoint y: 50, endPoint x: 324, endPoint y: 57, distance: 176.3
click at [324, 58] on section "Project Nimbus ACTIVE Copy link Go to Buyer Portal" at bounding box center [542, 69] width 801 height 22
click at [285, 63] on icon at bounding box center [289, 69] width 8 height 12
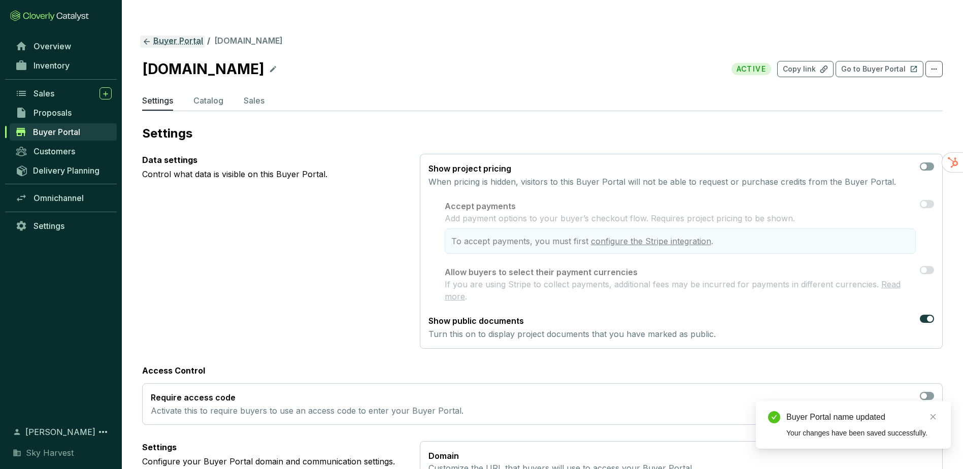
click at [165, 36] on link "Buyer Portal" at bounding box center [172, 42] width 65 height 12
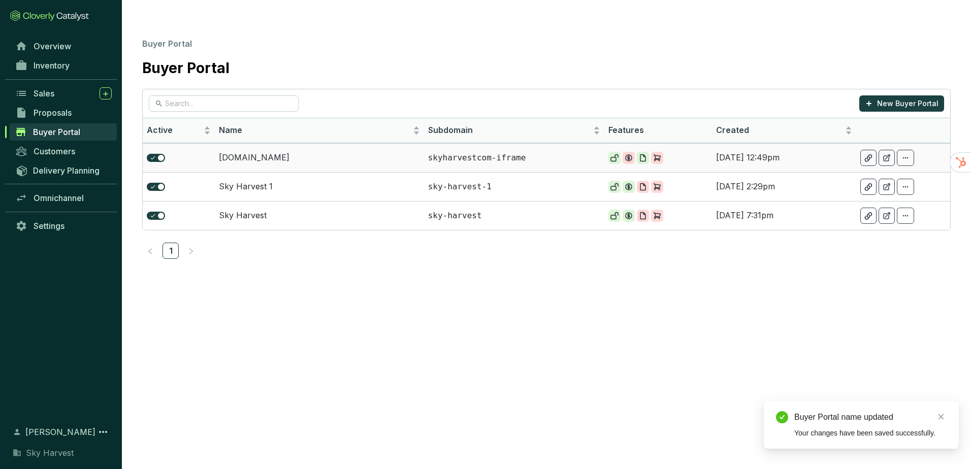
click at [889, 155] on icon at bounding box center [887, 158] width 6 height 6
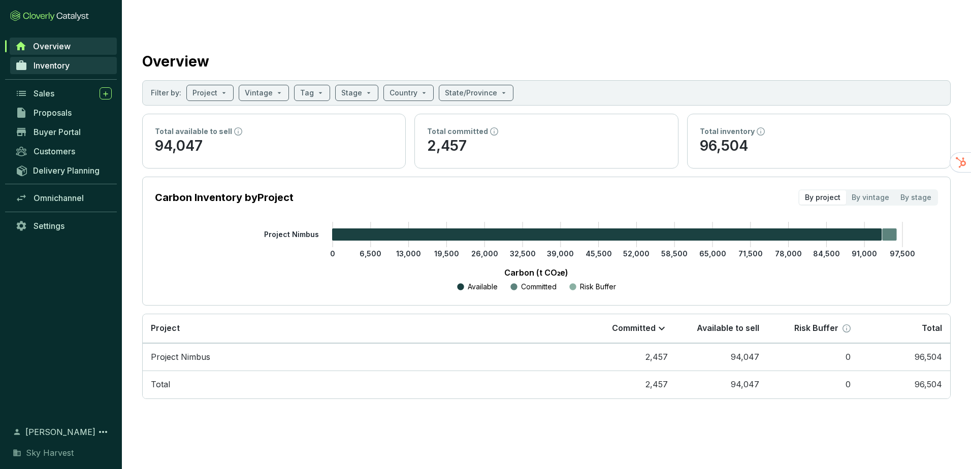
click at [81, 64] on link "Inventory" at bounding box center [63, 65] width 107 height 17
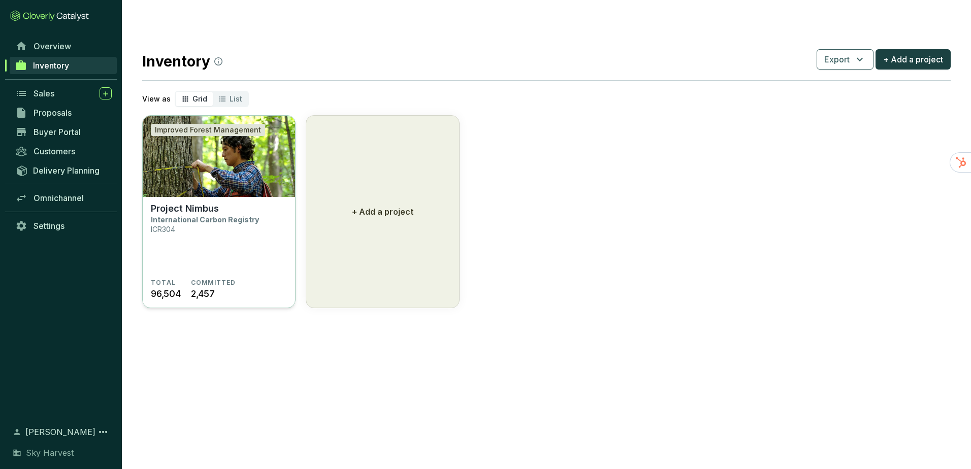
click at [269, 171] on img at bounding box center [219, 156] width 152 height 81
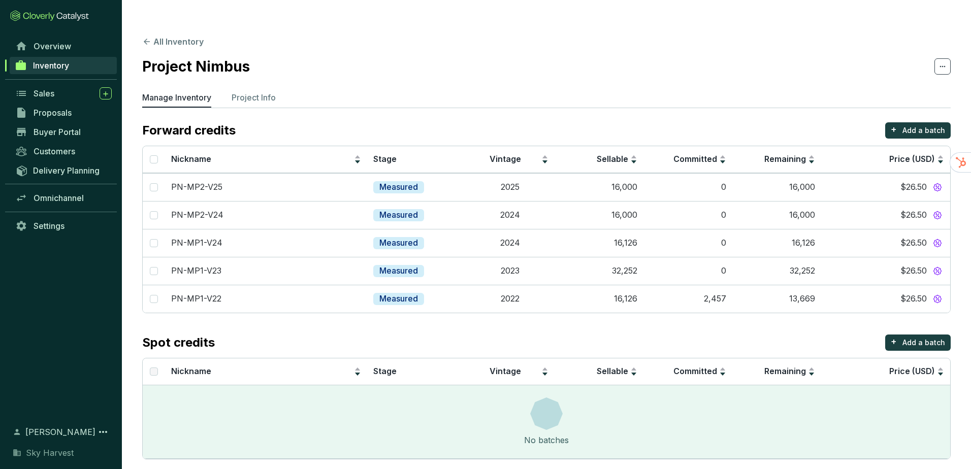
click at [230, 91] on ul "Manage Inventory Project Info" at bounding box center [546, 99] width 808 height 16
click at [243, 91] on p "Project Info" at bounding box center [254, 97] width 44 height 12
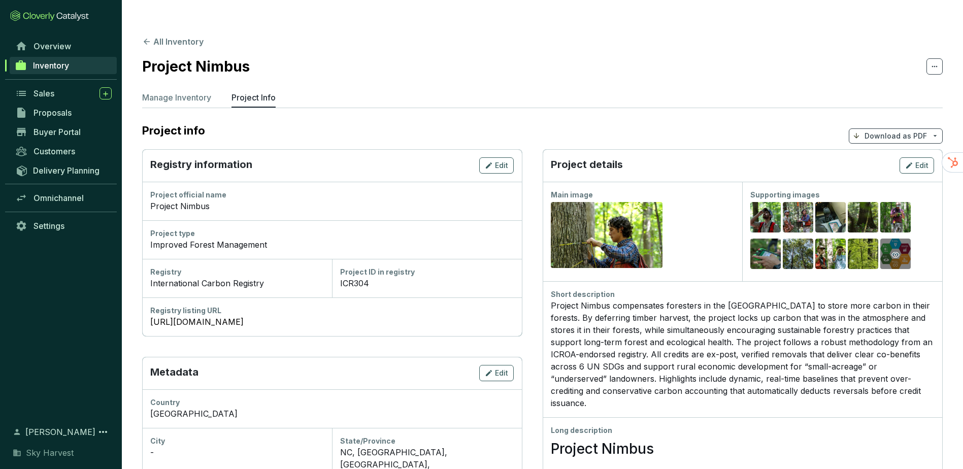
click at [897, 251] on icon "eye" at bounding box center [896, 255] width 8 height 8
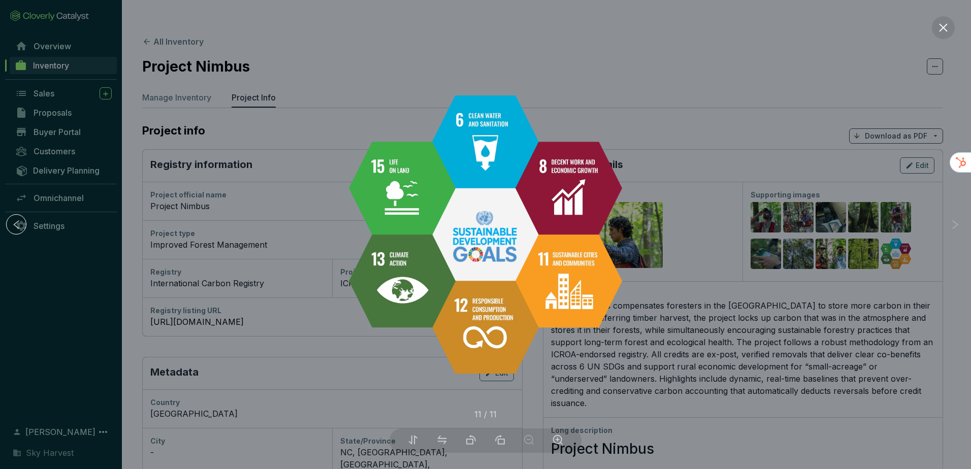
click at [810, 141] on div at bounding box center [485, 234] width 971 height 469
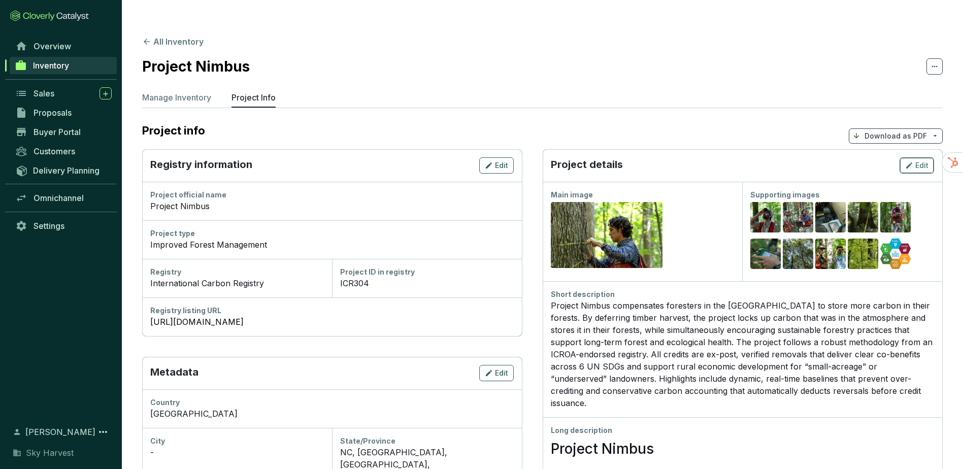
click at [915, 159] on div "Edit" at bounding box center [916, 165] width 23 height 12
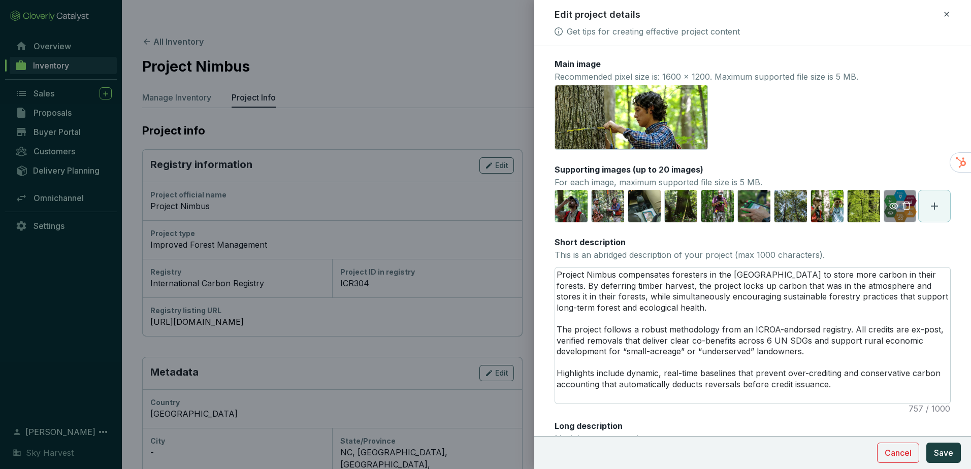
click at [902, 210] on icon "delete" at bounding box center [906, 205] width 9 height 9
click at [902, 203] on icon at bounding box center [898, 206] width 12 height 12
click at [950, 456] on span "Save" at bounding box center [943, 453] width 19 height 12
